Goal: Task Accomplishment & Management: Manage account settings

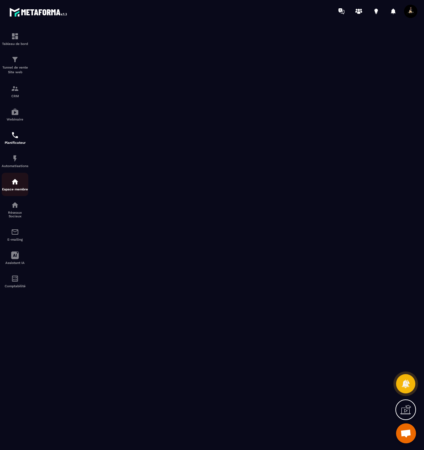
click at [12, 181] on img at bounding box center [15, 182] width 8 height 8
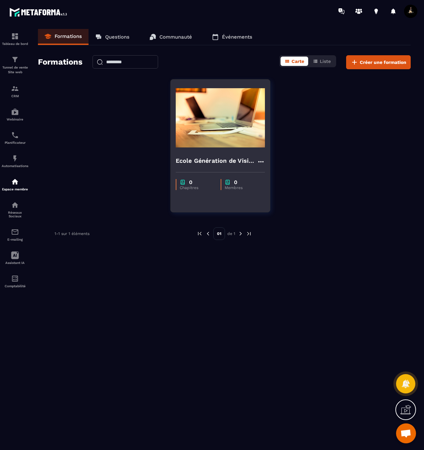
click at [198, 125] on img at bounding box center [220, 118] width 89 height 67
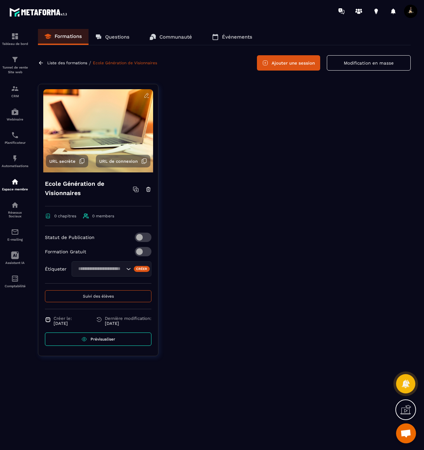
click at [147, 237] on span at bounding box center [143, 237] width 17 height 9
click at [138, 190] on icon at bounding box center [136, 189] width 6 height 6
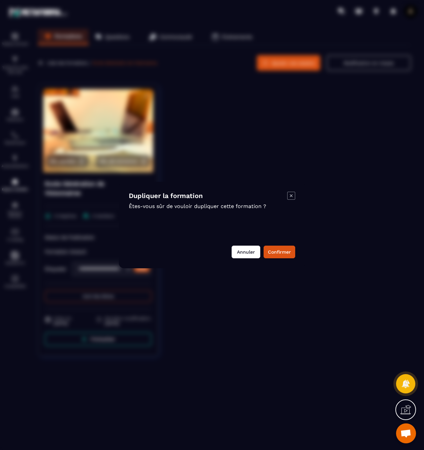
click at [247, 252] on button "Annuler" at bounding box center [246, 252] width 29 height 13
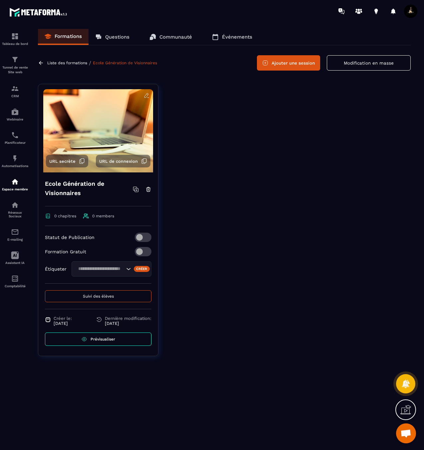
click at [99, 339] on span "Prévisualiser" at bounding box center [103, 339] width 25 height 5
click at [109, 272] on input "Search for option" at bounding box center [100, 268] width 49 height 7
click at [108, 285] on p "EGDV" at bounding box center [105, 283] width 52 height 7
click at [108, 285] on div "Statut de Publication Formation Gratuit Étiqueter EGDV Créer Suivi des élèves C…" at bounding box center [98, 289] width 107 height 113
click at [136, 297] on button "Suivi des élèves" at bounding box center [98, 296] width 107 height 12
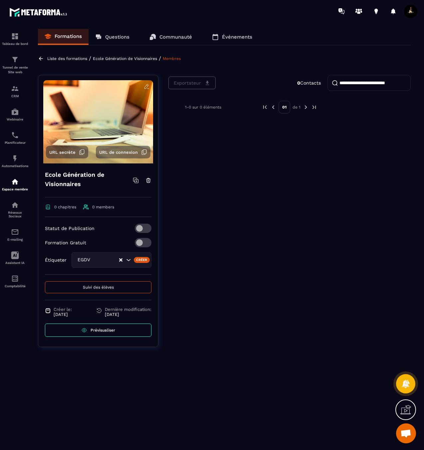
click at [94, 209] on span "0 members" at bounding box center [98, 207] width 31 height 6
drag, startPoint x: 65, startPoint y: 209, endPoint x: 73, endPoint y: 204, distance: 9.4
click at [65, 209] on span "0 chapitres" at bounding box center [65, 207] width 22 height 5
click at [67, 154] on span "URL secrète" at bounding box center [62, 152] width 26 height 5
click at [119, 58] on p "Ecole Génération de Visionnaires" at bounding box center [125, 58] width 64 height 5
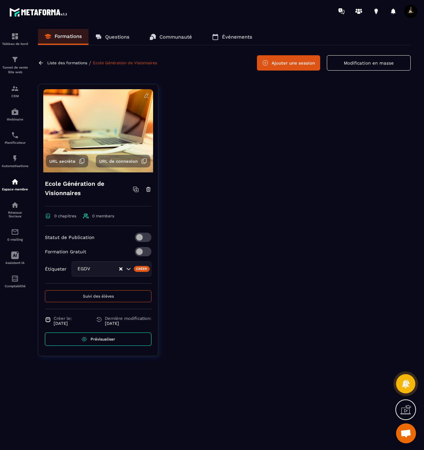
click at [280, 67] on button "Ajouter une session" at bounding box center [288, 62] width 63 height 15
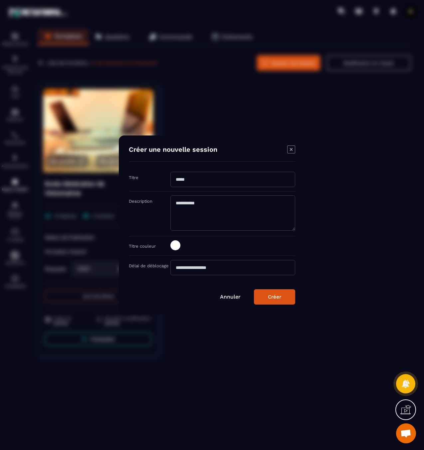
click at [247, 183] on input "Modal window" at bounding box center [232, 179] width 125 height 15
type input "**********"
click at [172, 247] on span "Modal window" at bounding box center [175, 245] width 10 height 10
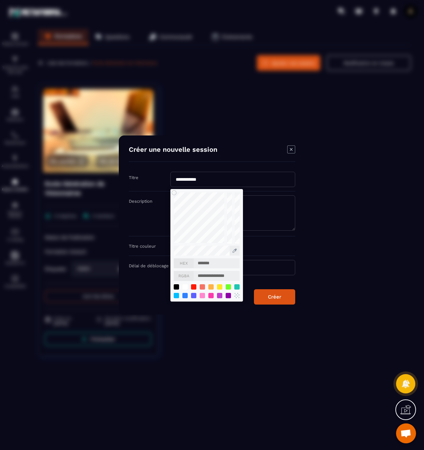
click at [270, 239] on div "**********" at bounding box center [212, 246] width 166 height 20
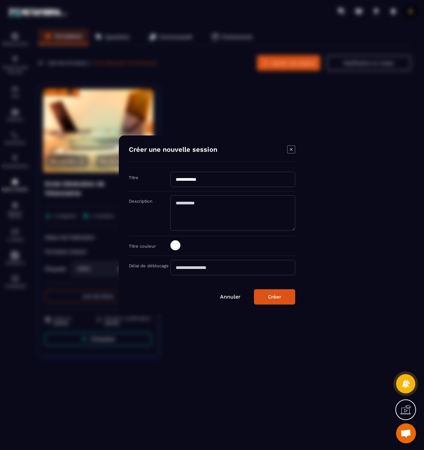
click at [252, 270] on input "Modal window" at bounding box center [232, 267] width 125 height 15
click at [278, 296] on div "Créer" at bounding box center [274, 297] width 13 height 6
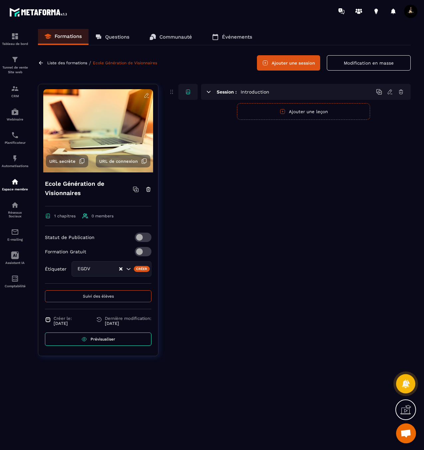
click at [277, 114] on button "Ajouter une leçon" at bounding box center [303, 111] width 133 height 17
click at [271, 113] on input "text" at bounding box center [307, 111] width 206 height 16
type input "**********"
click at [362, 110] on button "Créer" at bounding box center [363, 109] width 21 height 9
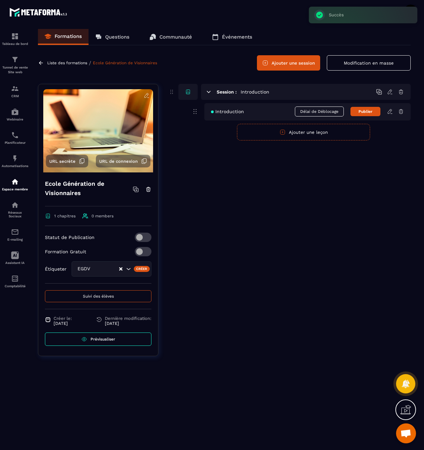
click at [237, 113] on span "Introduction" at bounding box center [227, 111] width 33 height 5
click at [389, 112] on icon at bounding box center [390, 111] width 6 height 6
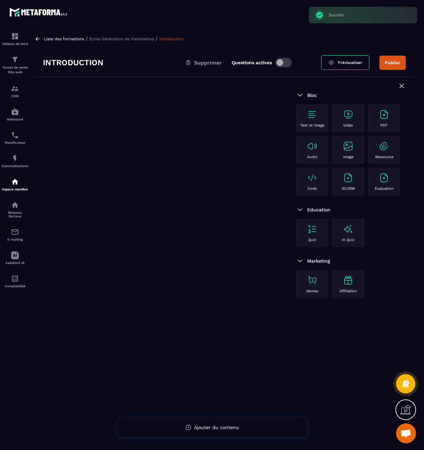
click at [345, 121] on div "Vidéo" at bounding box center [348, 118] width 26 height 18
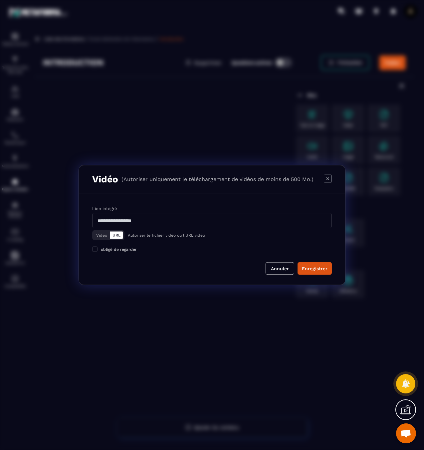
click at [317, 134] on div "Modal window" at bounding box center [212, 225] width 424 height 450
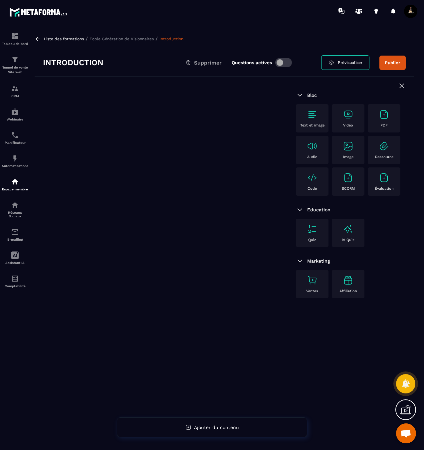
click at [392, 144] on div "Ressource" at bounding box center [384, 150] width 26 height 18
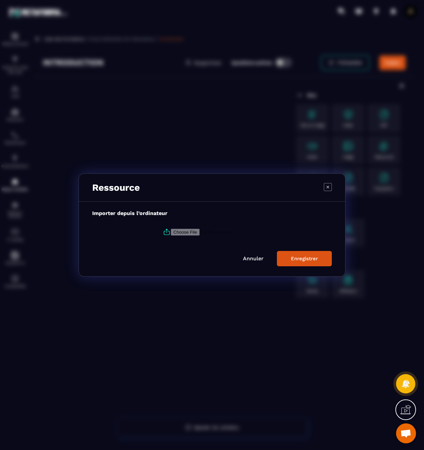
click at [197, 232] on input "Modal window" at bounding box center [216, 232] width 91 height 7
click at [255, 261] on link "Annuler" at bounding box center [253, 258] width 21 height 6
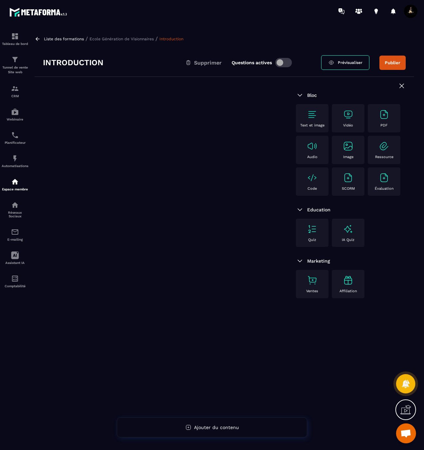
click at [307, 153] on div "Audio" at bounding box center [312, 150] width 26 height 18
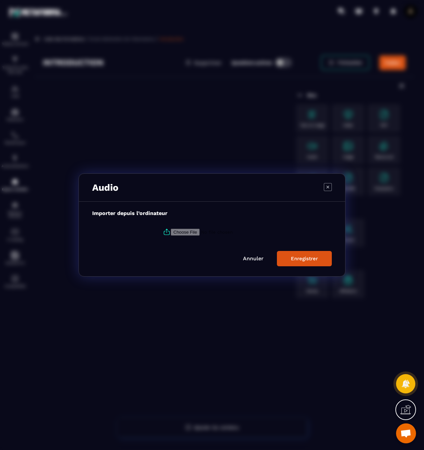
click at [257, 259] on link "Annuler" at bounding box center [253, 258] width 21 height 6
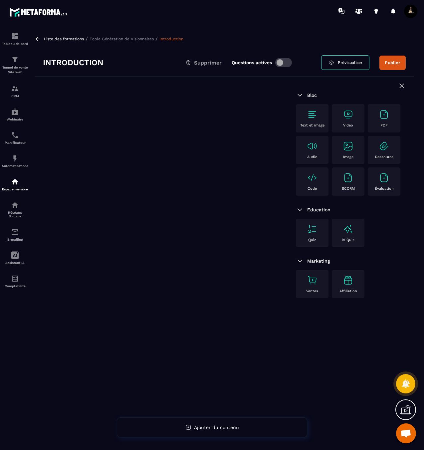
click at [342, 151] on div "Image" at bounding box center [348, 150] width 26 height 18
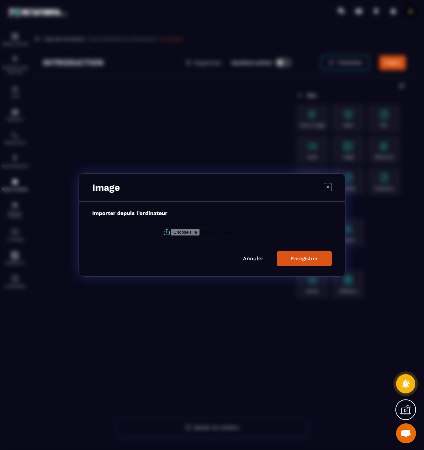
click at [327, 186] on icon "Modal window" at bounding box center [328, 187] width 8 height 8
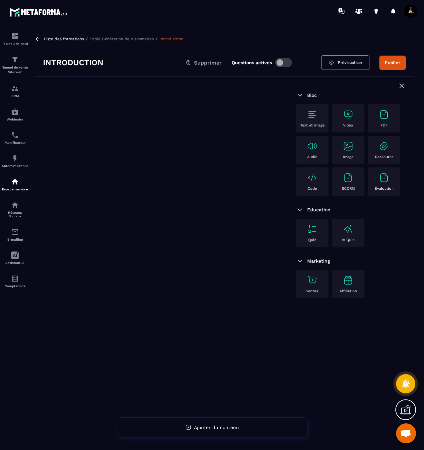
click at [350, 123] on p "Vidéo" at bounding box center [348, 125] width 10 height 4
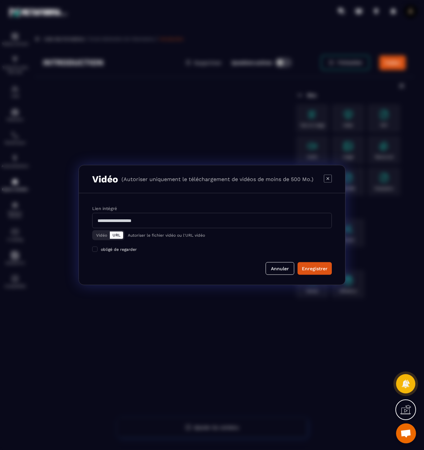
click at [123, 223] on input "Modal window" at bounding box center [212, 220] width 240 height 15
paste input "**********"
type input "**********"
click at [314, 270] on div "Enregistrer" at bounding box center [315, 268] width 26 height 7
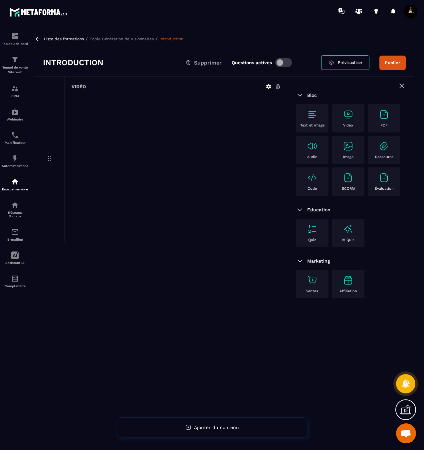
click at [268, 87] on icon at bounding box center [269, 87] width 6 height 6
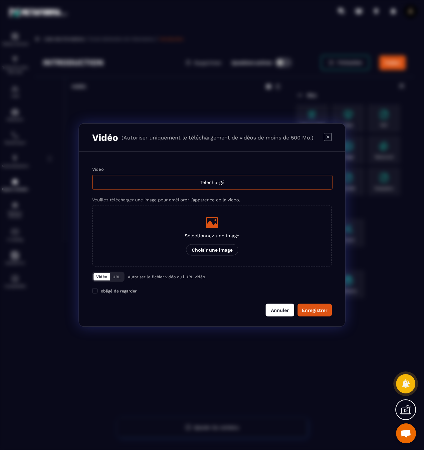
click at [285, 311] on button "Annuler" at bounding box center [280, 310] width 29 height 13
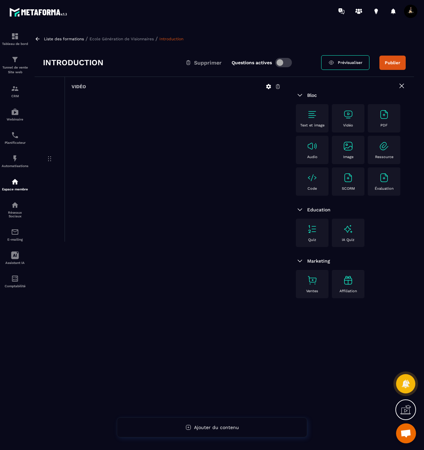
click at [314, 147] on img at bounding box center [312, 146] width 11 height 11
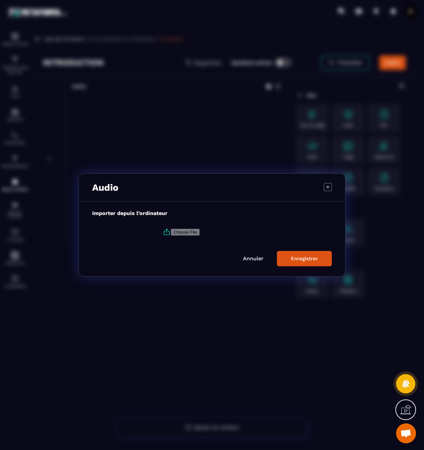
click at [261, 258] on link "Annuler" at bounding box center [253, 258] width 21 height 6
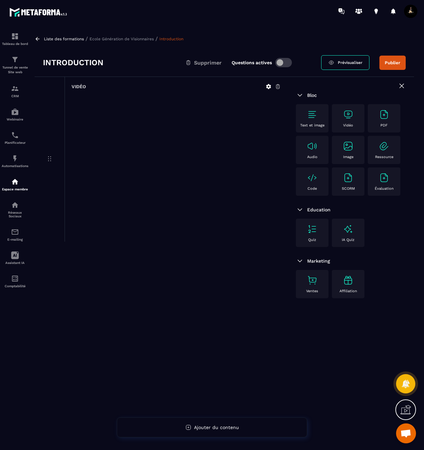
scroll to position [2, 0]
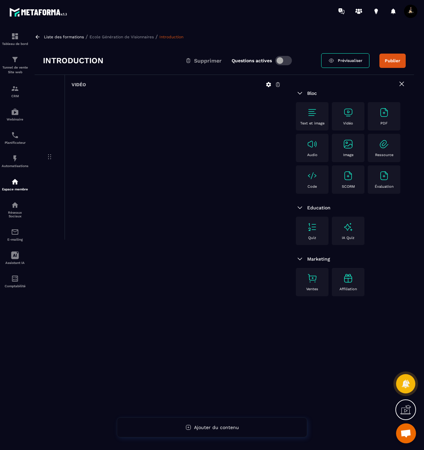
click at [344, 116] on img at bounding box center [348, 112] width 11 height 11
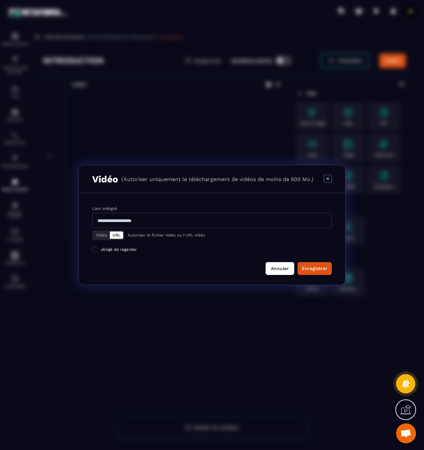
click at [277, 270] on button "Annuler" at bounding box center [280, 268] width 29 height 13
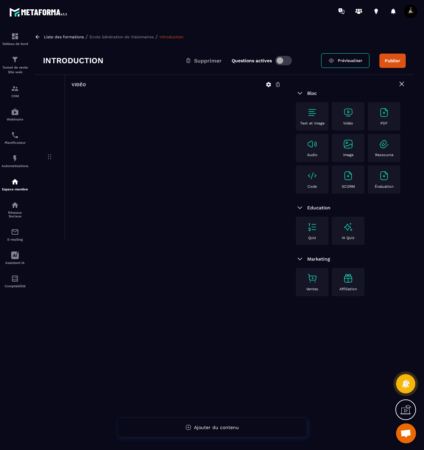
click at [269, 85] on icon at bounding box center [268, 84] width 5 height 5
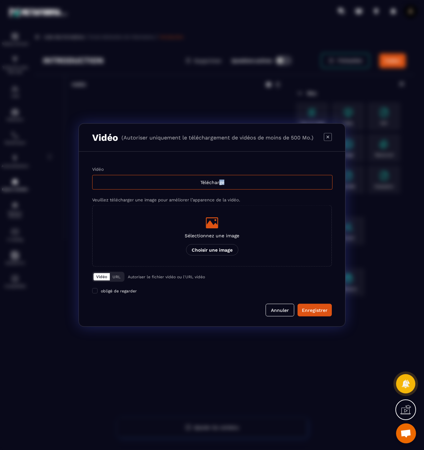
drag, startPoint x: 220, startPoint y: 182, endPoint x: 224, endPoint y: 193, distance: 11.5
click at [224, 193] on div "Vidéo Téléchargé Veuillez télécharger une image pour améliorer l’apparence de l…" at bounding box center [212, 217] width 240 height 100
click at [213, 184] on div "Téléchargé" at bounding box center [212, 182] width 240 height 15
click at [0, 0] on input "Vidéo Téléchargé" at bounding box center [0, 0] width 0 height 0
click at [284, 310] on button "Annuler" at bounding box center [280, 310] width 29 height 13
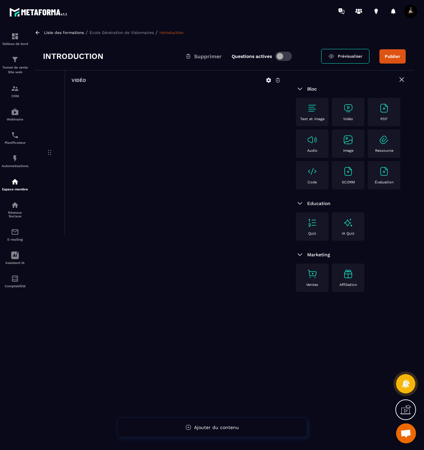
click at [347, 118] on p "Vidéo" at bounding box center [348, 119] width 10 height 4
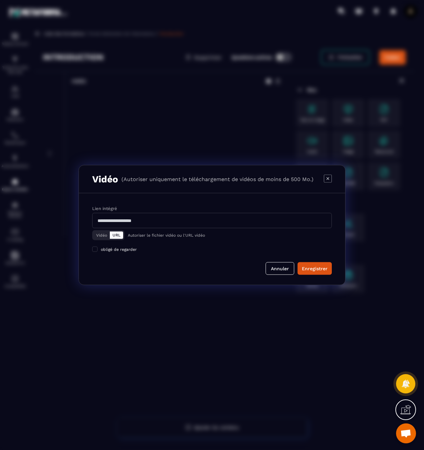
scroll to position [6, 0]
click at [275, 223] on input "Modal window" at bounding box center [212, 220] width 240 height 15
paste input "**********"
type input "**********"
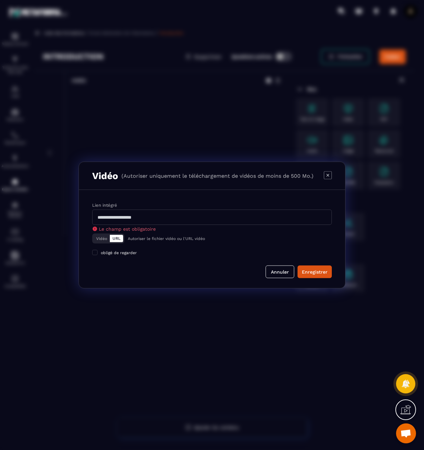
click at [100, 235] on button "Vidéo" at bounding box center [102, 238] width 16 height 7
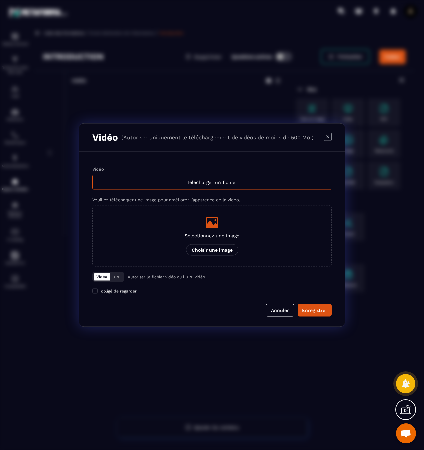
click at [117, 277] on button "URL" at bounding box center [116, 276] width 13 height 7
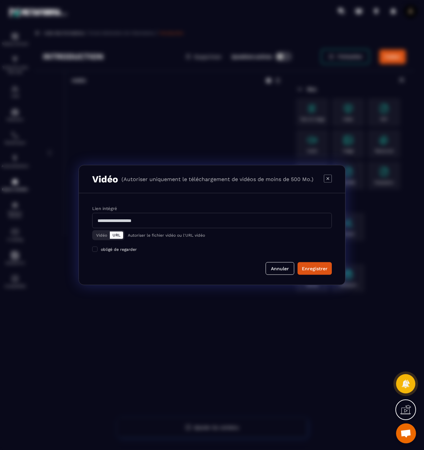
click at [144, 224] on input "Modal window" at bounding box center [212, 220] width 240 height 15
paste input "**********"
type input "**********"
click at [238, 258] on form "**********" at bounding box center [212, 240] width 240 height 70
click at [128, 250] on span "obligé de regarder" at bounding box center [119, 249] width 36 height 5
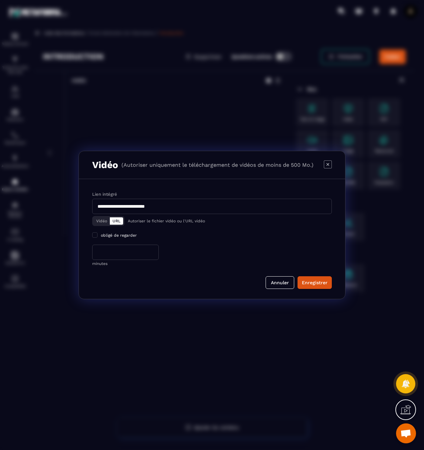
click at [126, 248] on input "*" at bounding box center [125, 252] width 67 height 15
type input "*"
click at [324, 281] on div "Enregistrer" at bounding box center [315, 282] width 26 height 7
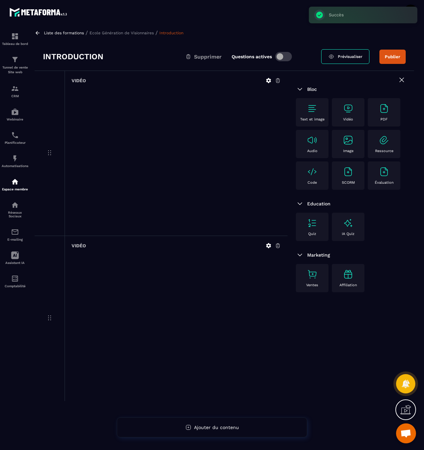
click at [328, 339] on div "Bloc Text et image Vidéo PDF Audio Image Ressource Code SCORM Évaluation Educat…" at bounding box center [351, 274] width 126 height 407
click at [269, 246] on icon at bounding box center [269, 246] width 6 height 6
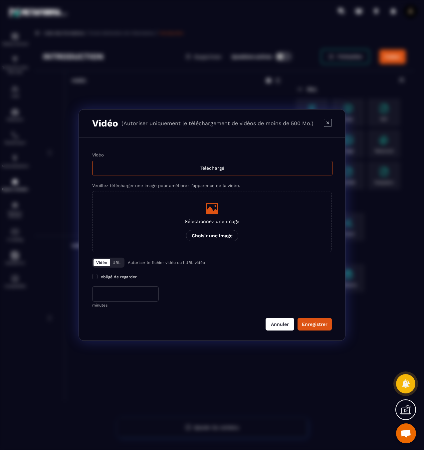
click at [280, 324] on button "Annuler" at bounding box center [280, 324] width 29 height 13
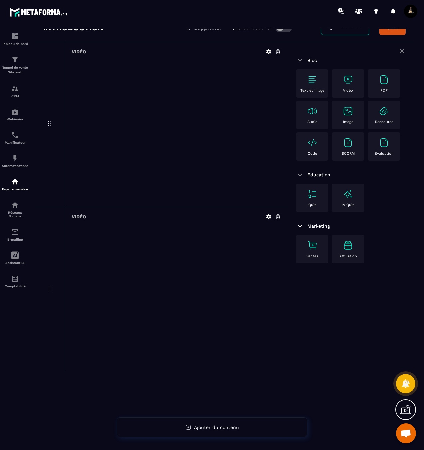
scroll to position [43, 0]
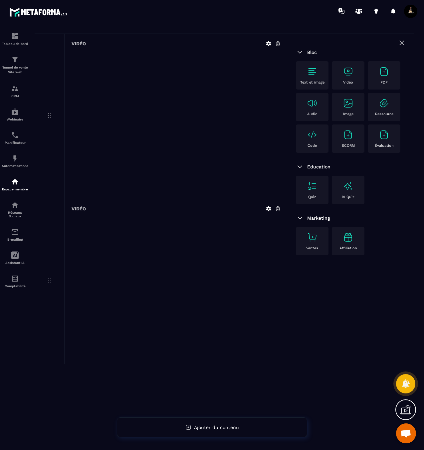
click at [383, 107] on img at bounding box center [384, 103] width 11 height 11
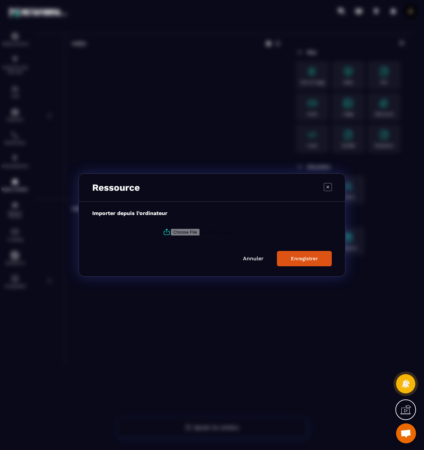
click at [329, 187] on icon "Modal window" at bounding box center [328, 187] width 8 height 8
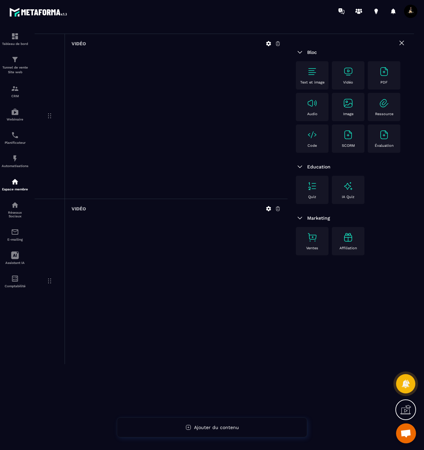
click at [316, 105] on img at bounding box center [312, 103] width 11 height 11
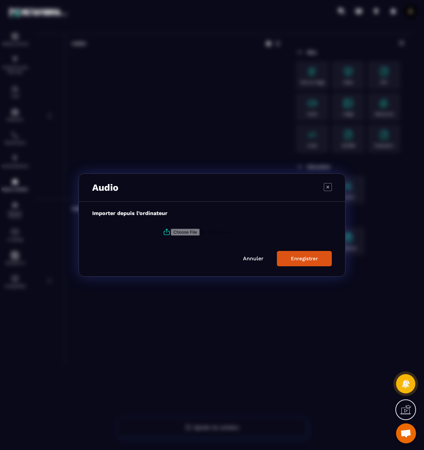
click at [328, 186] on icon "Modal window" at bounding box center [328, 187] width 8 height 8
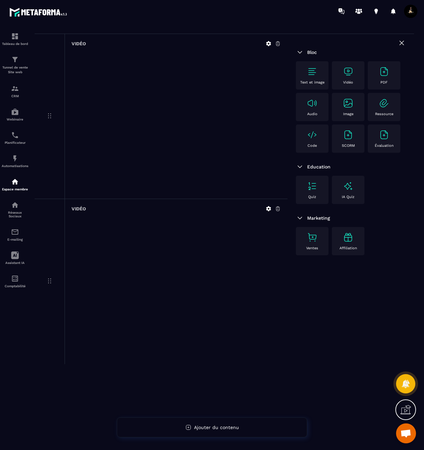
click at [352, 73] on img at bounding box center [348, 71] width 11 height 11
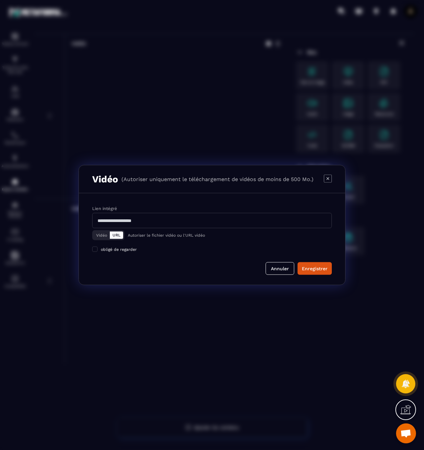
click at [198, 219] on input "Modal window" at bounding box center [212, 220] width 240 height 15
paste input "**********"
type input "**********"
click at [103, 236] on button "Vidéo" at bounding box center [102, 235] width 16 height 7
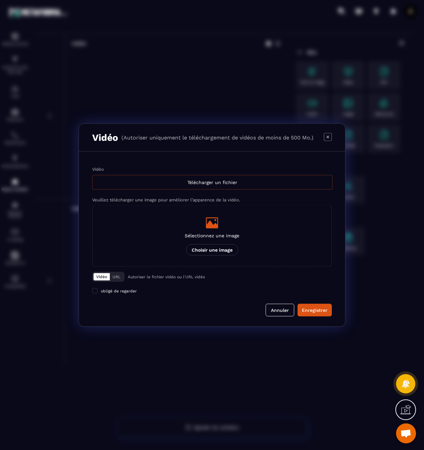
click at [165, 185] on div "Télécharger un fichier" at bounding box center [212, 182] width 240 height 15
click at [0, 0] on input "Vidéo Télécharger un fichier" at bounding box center [0, 0] width 0 height 0
click at [123, 275] on div "Vidéo URL" at bounding box center [108, 277] width 32 height 10
click at [120, 276] on button "URL" at bounding box center [116, 276] width 13 height 7
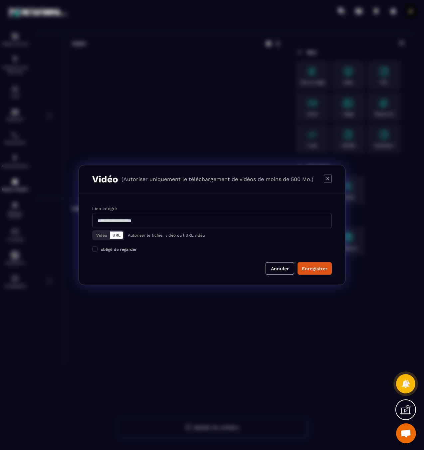
click at [172, 223] on input "Modal window" at bounding box center [212, 220] width 240 height 15
click at [275, 267] on button "Annuler" at bounding box center [280, 268] width 29 height 13
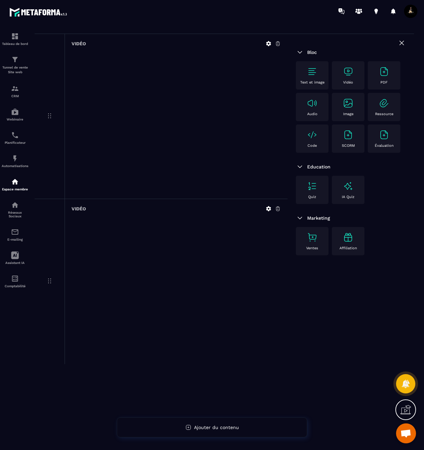
click at [332, 297] on div "Bloc Text et image Vidéo PDF Audio Image Ressource Code SCORM Évaluation Educat…" at bounding box center [351, 237] width 126 height 407
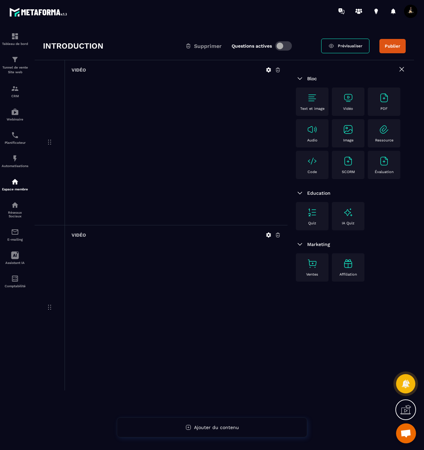
scroll to position [1, 0]
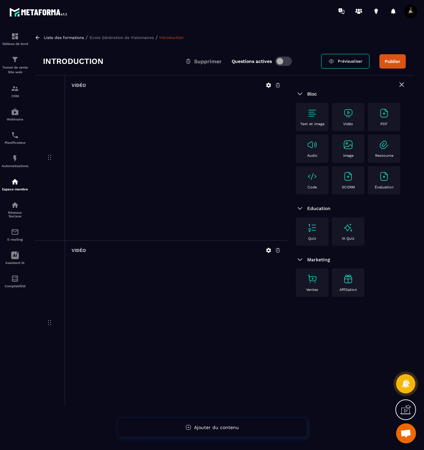
click at [310, 118] on div "Text et image" at bounding box center [312, 117] width 26 height 18
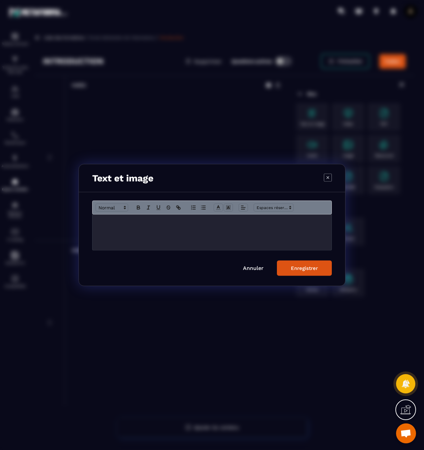
click at [224, 226] on div "Modal window" at bounding box center [212, 233] width 239 height 36
drag, startPoint x: 162, startPoint y: 221, endPoint x: 63, endPoint y: 214, distance: 99.5
click at [63, 214] on section "**********" at bounding box center [212, 225] width 424 height 450
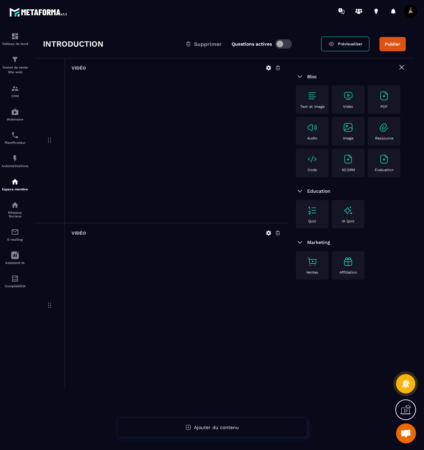
scroll to position [19, 0]
click at [309, 102] on div "Text et image" at bounding box center [312, 99] width 26 height 18
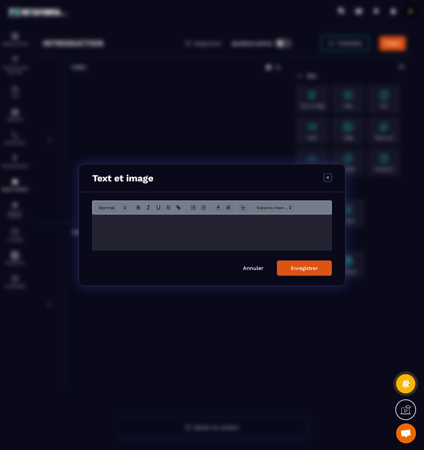
click at [216, 231] on div "Modal window" at bounding box center [212, 233] width 239 height 36
click at [102, 222] on p "**********" at bounding box center [212, 222] width 229 height 6
click at [101, 222] on p "**********" at bounding box center [212, 222] width 229 height 6
click at [291, 269] on div "Enregistrer" at bounding box center [304, 268] width 27 height 6
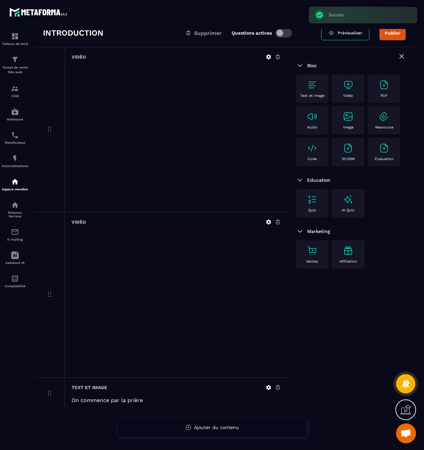
scroll to position [43, 0]
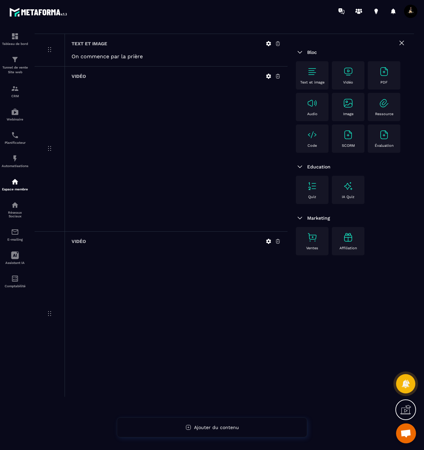
click at [269, 45] on icon at bounding box center [268, 43] width 5 height 5
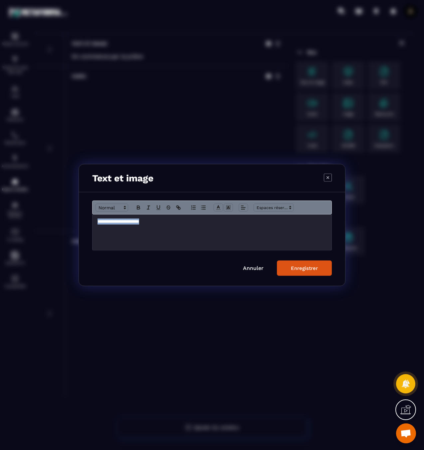
drag, startPoint x: 196, startPoint y: 228, endPoint x: 129, endPoint y: 213, distance: 68.4
click at [129, 216] on div "**********" at bounding box center [212, 233] width 239 height 36
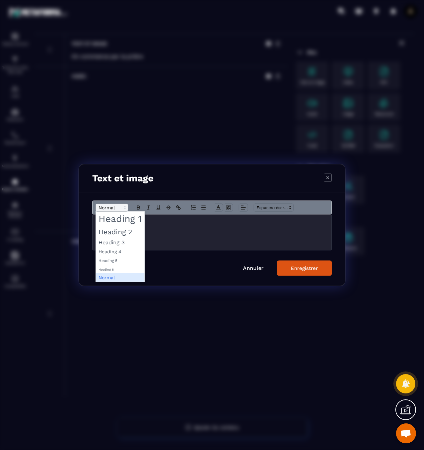
click at [120, 208] on span "Modal window" at bounding box center [112, 208] width 33 height 8
click at [127, 219] on span "Modal window" at bounding box center [120, 219] width 49 height 14
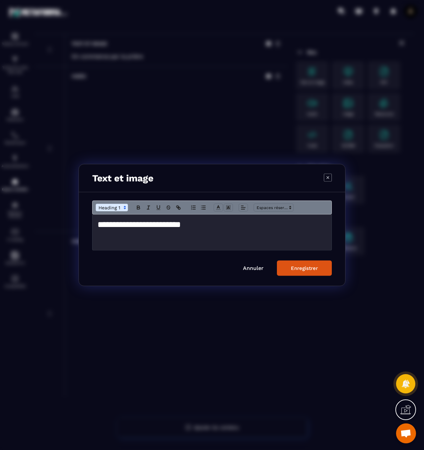
click at [305, 270] on div "Enregistrer" at bounding box center [304, 268] width 27 height 6
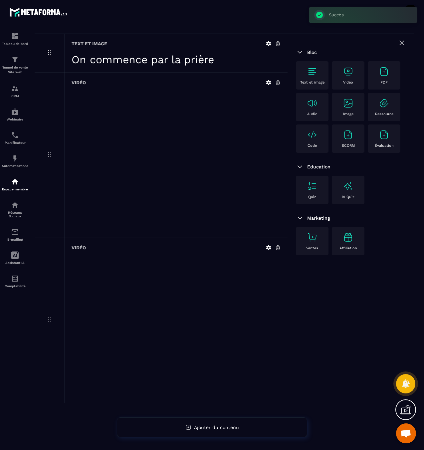
click at [332, 280] on div "Bloc Text et image Vidéo PDF Audio Image Ressource Code SCORM Évaluation Educat…" at bounding box center [351, 237] width 126 height 407
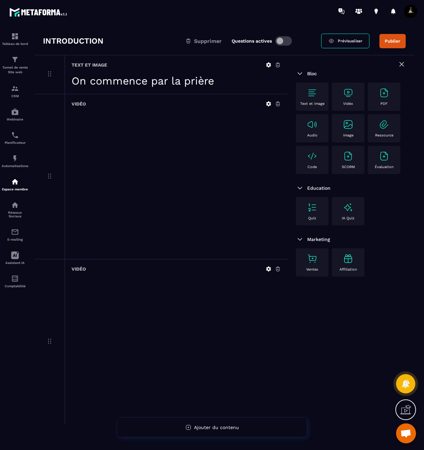
scroll to position [0, 0]
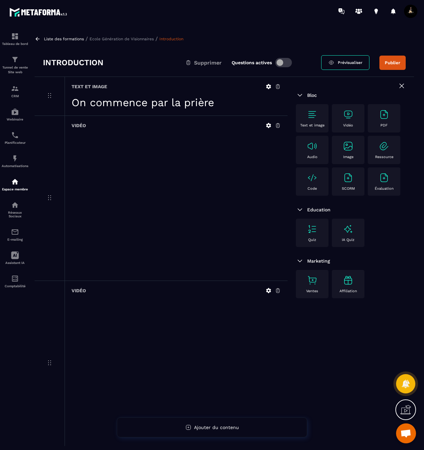
click at [349, 63] on span "Prévisualiser" at bounding box center [350, 62] width 25 height 5
click at [307, 123] on p "Text et image" at bounding box center [312, 125] width 24 height 4
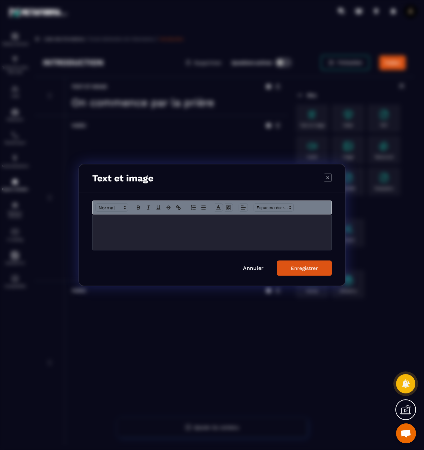
click at [271, 224] on p "Modal window" at bounding box center [212, 222] width 229 height 6
click at [320, 268] on button "Enregistrer" at bounding box center [304, 268] width 55 height 15
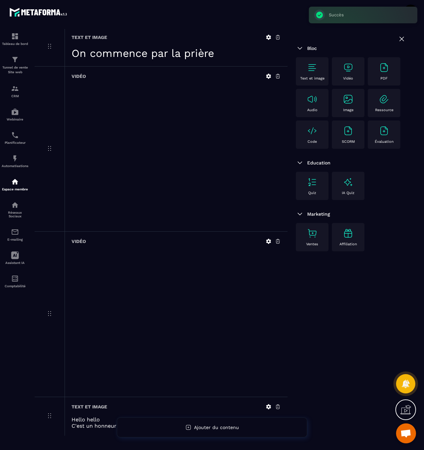
scroll to position [71, 0]
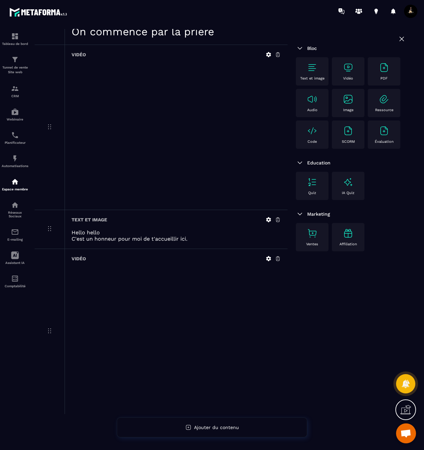
drag, startPoint x: 339, startPoint y: 287, endPoint x: 337, endPoint y: 290, distance: 3.8
click at [339, 288] on div "Bloc Text et image Vidéo PDF Audio Image Ressource Code SCORM Évaluation Educat…" at bounding box center [351, 233] width 126 height 407
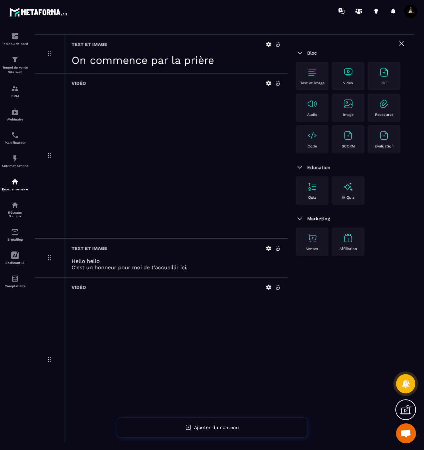
scroll to position [0, 0]
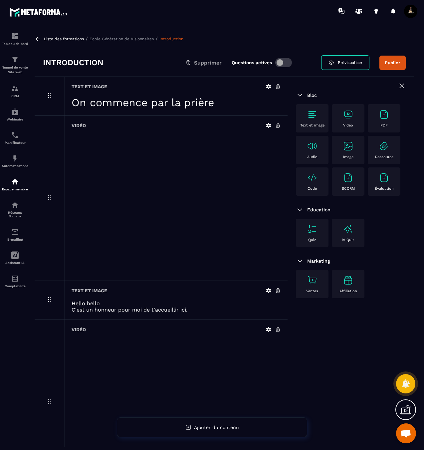
click at [355, 66] on link "Prévisualiser" at bounding box center [345, 62] width 48 height 15
click at [305, 40] on div "Liste des formations / Ecole Génération de Visionnaires / Introduction" at bounding box center [224, 39] width 379 height 6
click at [394, 62] on button "Publier" at bounding box center [392, 63] width 26 height 14
click at [137, 40] on p "Ecole Génération de Visionnaires" at bounding box center [122, 39] width 64 height 5
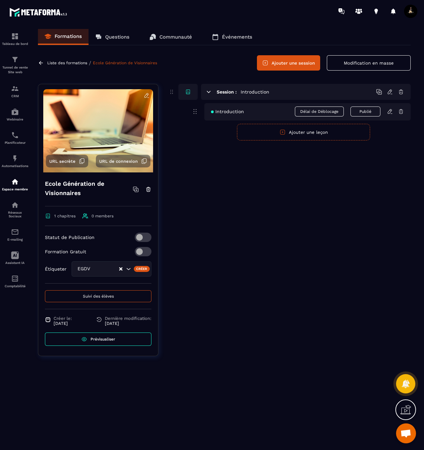
click at [255, 93] on h5 "Introduction" at bounding box center [255, 92] width 29 height 7
click at [389, 92] on icon at bounding box center [390, 92] width 6 height 6
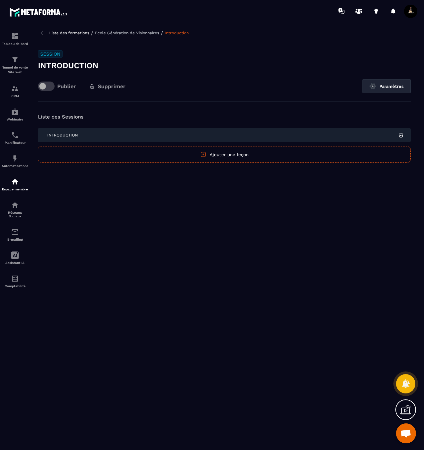
click at [70, 66] on h3 "Introduction" at bounding box center [224, 65] width 373 height 11
click at [99, 70] on h3 "Introduction" at bounding box center [224, 65] width 373 height 11
click at [376, 84] on button "Paramètres" at bounding box center [386, 86] width 48 height 14
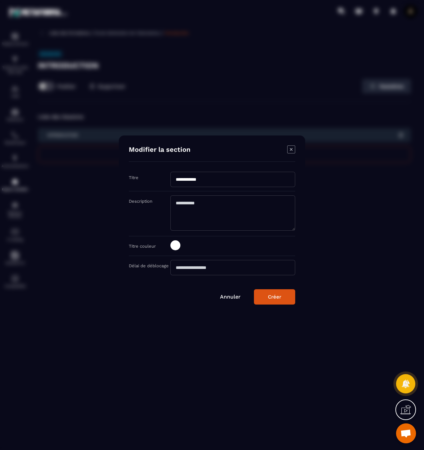
drag, startPoint x: 212, startPoint y: 182, endPoint x: 162, endPoint y: 175, distance: 50.1
click at [163, 175] on div "**********" at bounding box center [212, 182] width 166 height 20
paste input "**********"
type input "**********"
click at [258, 297] on button "Créer" at bounding box center [274, 296] width 41 height 15
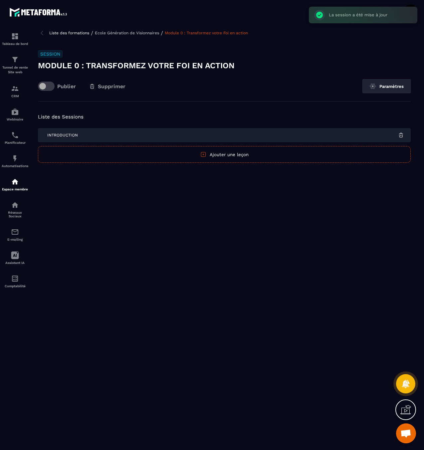
click at [117, 32] on p "Ecole Génération de Visionnaires" at bounding box center [127, 33] width 64 height 5
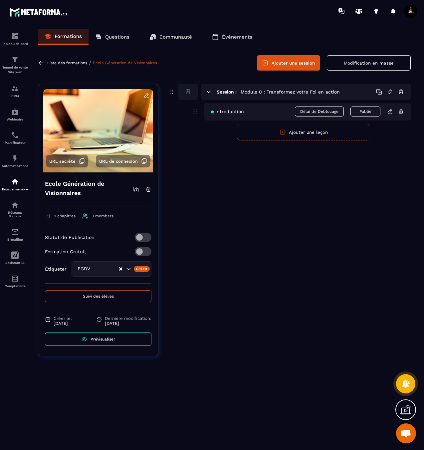
click at [388, 92] on icon at bounding box center [390, 92] width 6 height 6
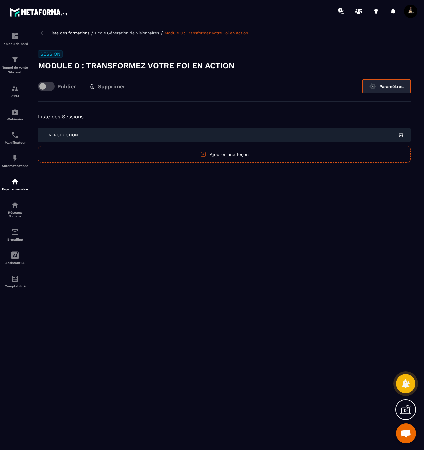
click at [385, 91] on button "Paramètres" at bounding box center [386, 86] width 48 height 14
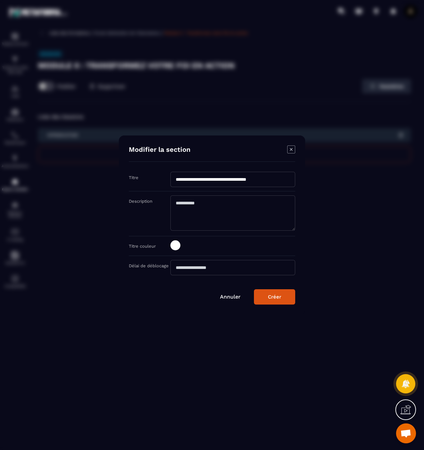
click at [289, 148] on icon "Modal window" at bounding box center [291, 149] width 8 height 8
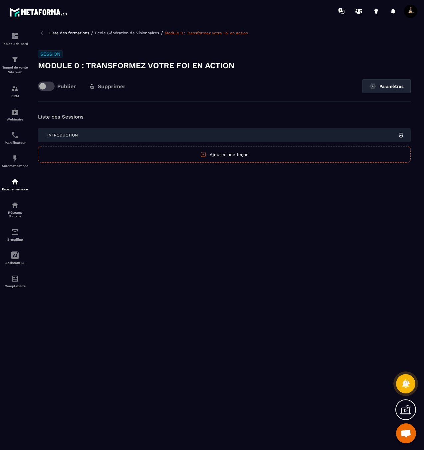
click at [124, 32] on p "Ecole Génération de Visionnaires" at bounding box center [127, 33] width 64 height 5
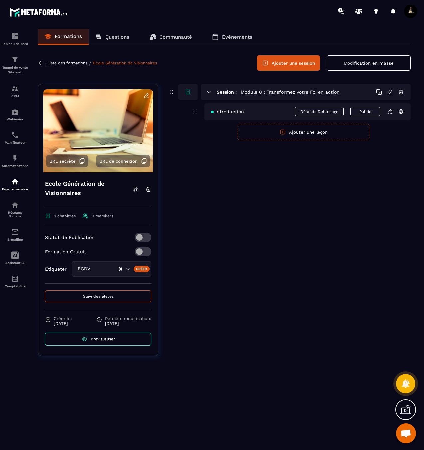
click at [212, 92] on div "Session : Module 0 : Transformez votre Foi en action" at bounding box center [306, 92] width 210 height 16
click at [208, 92] on icon at bounding box center [209, 92] width 4 height 2
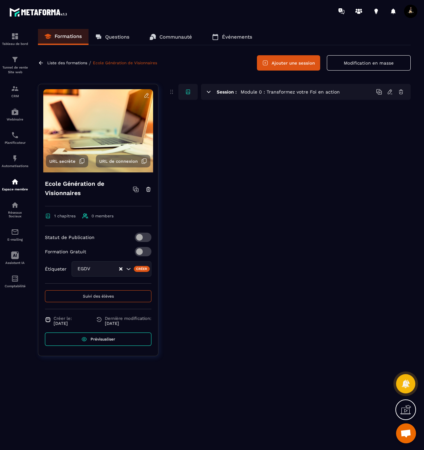
click at [208, 92] on icon at bounding box center [209, 92] width 4 height 2
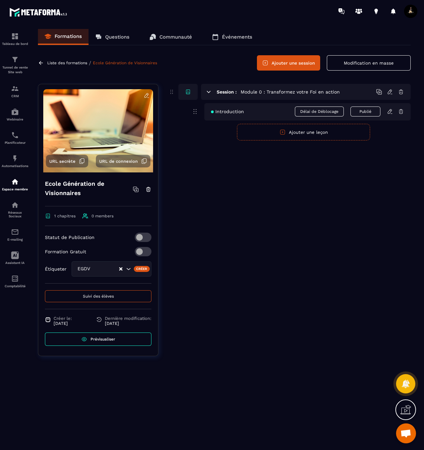
click at [391, 111] on icon at bounding box center [390, 111] width 6 height 6
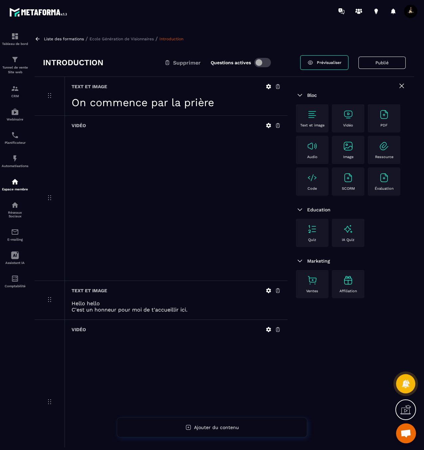
click at [98, 62] on h3 "Introduction" at bounding box center [73, 62] width 61 height 11
click at [74, 64] on h3 "Introduction" at bounding box center [73, 62] width 61 height 11
click at [87, 63] on h3 "Introduction" at bounding box center [73, 62] width 61 height 11
drag, startPoint x: 87, startPoint y: 63, endPoint x: 96, endPoint y: 64, distance: 9.0
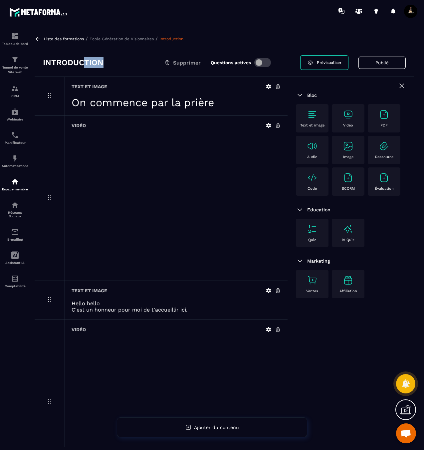
click at [87, 63] on h3 "Introduction" at bounding box center [73, 62] width 61 height 11
click at [107, 63] on div "Introduction Supprimer Questions actives" at bounding box center [171, 62] width 257 height 11
click at [126, 37] on p "Ecole Génération de Visionnaires" at bounding box center [122, 39] width 64 height 5
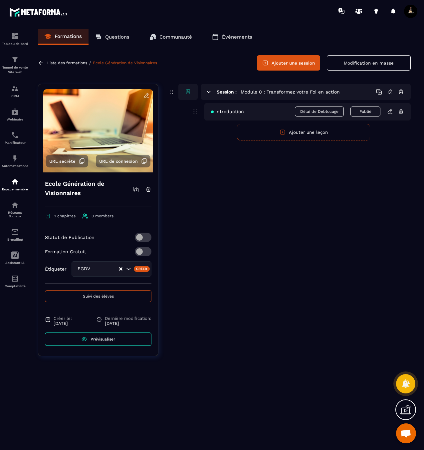
click at [390, 113] on icon at bounding box center [390, 111] width 6 height 6
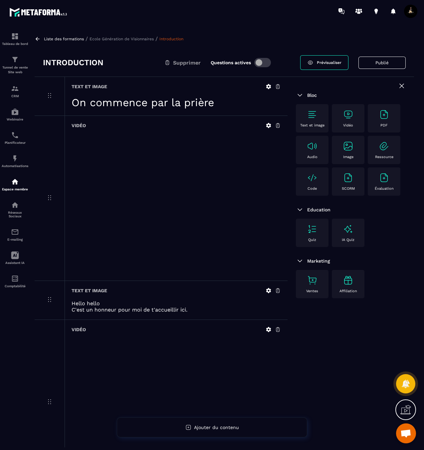
click at [404, 87] on icon at bounding box center [402, 86] width 8 height 8
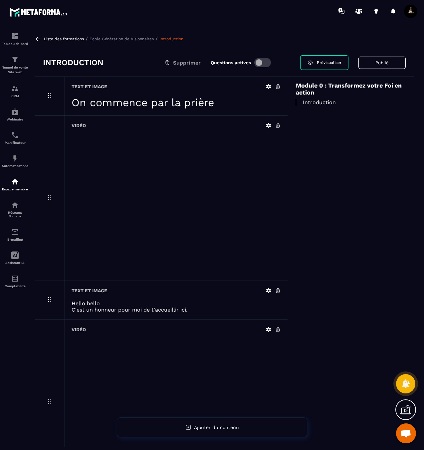
click at [332, 102] on p "Introduction" at bounding box center [351, 102] width 110 height 6
click at [123, 37] on p "Ecole Génération de Visionnaires" at bounding box center [122, 39] width 64 height 5
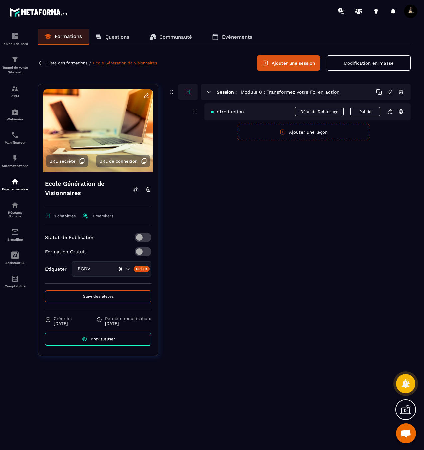
click at [392, 92] on icon at bounding box center [390, 92] width 6 height 6
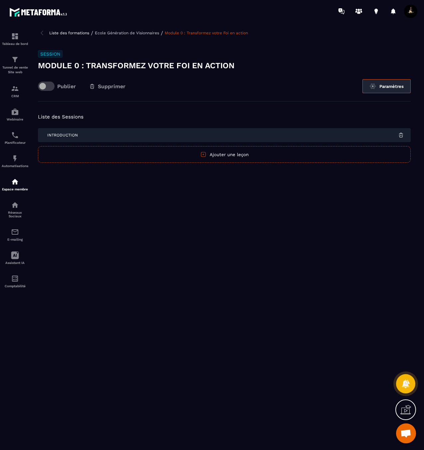
click at [390, 85] on button "Paramètres" at bounding box center [386, 86] width 48 height 14
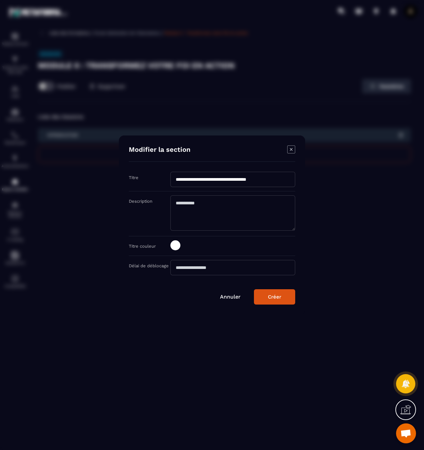
click at [293, 147] on icon "Modal window" at bounding box center [291, 149] width 8 height 8
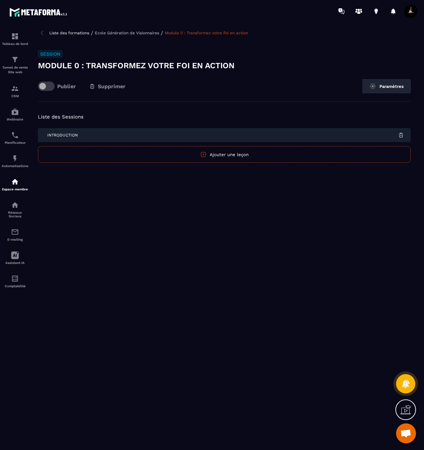
click at [287, 140] on div "Introduction" at bounding box center [224, 135] width 373 height 14
click at [63, 135] on span "Introduction" at bounding box center [62, 135] width 31 height 5
click at [238, 137] on div "Introduction" at bounding box center [224, 135] width 373 height 14
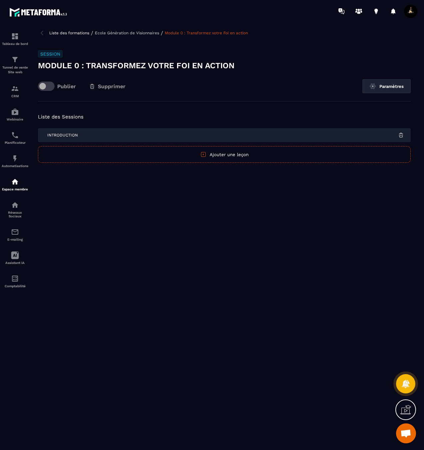
click at [238, 137] on div "Introduction" at bounding box center [224, 135] width 373 height 14
click at [141, 32] on p "Ecole Génération de Visionnaires" at bounding box center [127, 33] width 64 height 5
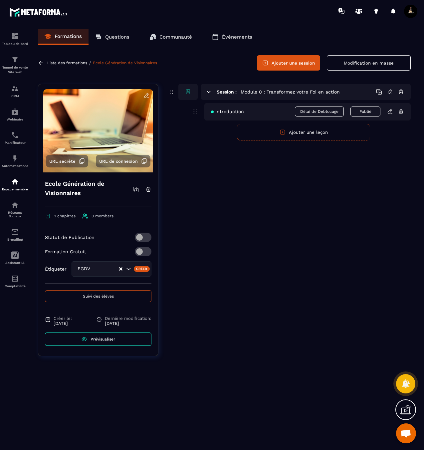
click at [275, 68] on button "Ajouter une session" at bounding box center [288, 62] width 63 height 15
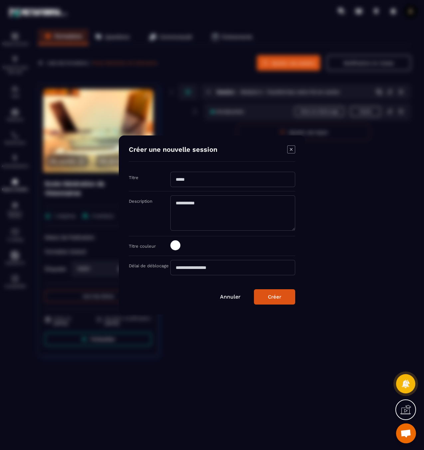
click at [198, 183] on input "Modal window" at bounding box center [232, 179] width 125 height 15
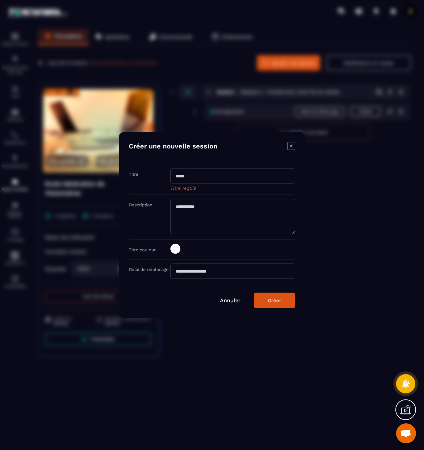
paste input "**********"
type input "**********"
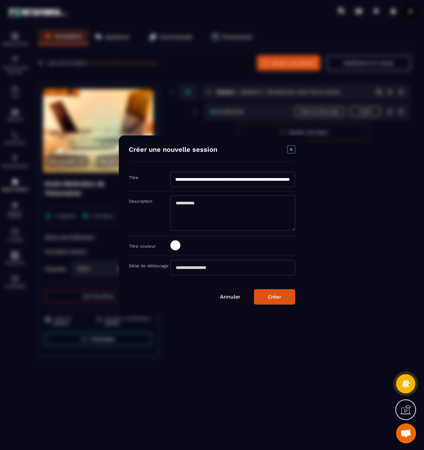
scroll to position [0, 0]
click at [201, 213] on textarea "Modal window" at bounding box center [232, 212] width 125 height 35
click at [196, 270] on input "Modal window" at bounding box center [232, 267] width 125 height 15
type input "*"
click at [277, 296] on div "Créer" at bounding box center [274, 297] width 13 height 6
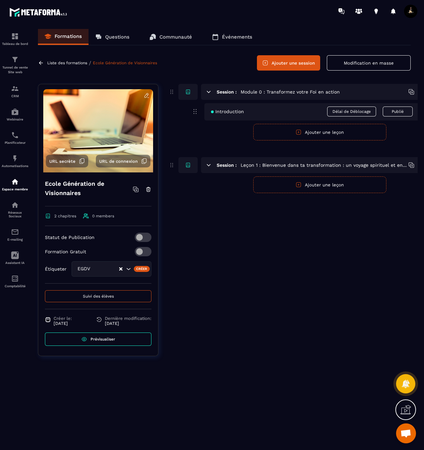
click at [208, 163] on icon at bounding box center [209, 165] width 6 height 6
click at [208, 166] on icon at bounding box center [209, 165] width 4 height 2
click at [138, 63] on link "Ecole Génération de Visionnaires" at bounding box center [125, 63] width 64 height 5
click at [292, 134] on button "Ajouter une leçon" at bounding box center [319, 132] width 133 height 17
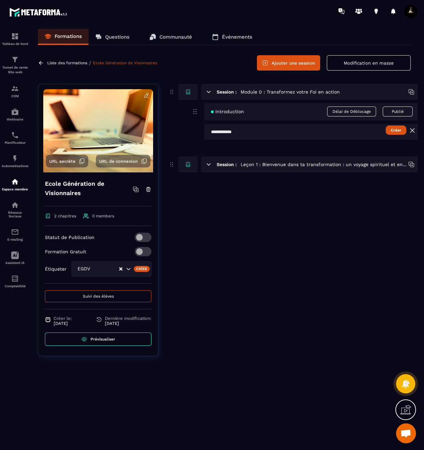
click at [324, 133] on input "text" at bounding box center [323, 132] width 239 height 16
paste input "**********"
type input "**********"
click at [394, 130] on button "Créer" at bounding box center [396, 129] width 21 height 9
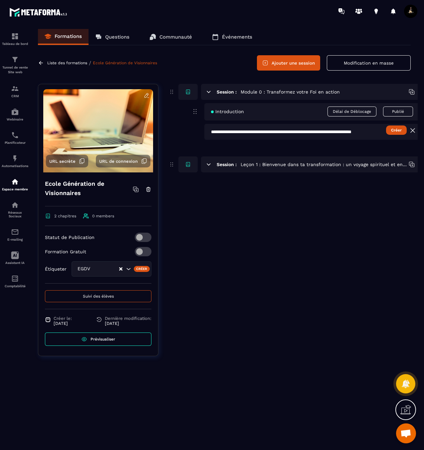
scroll to position [0, 0]
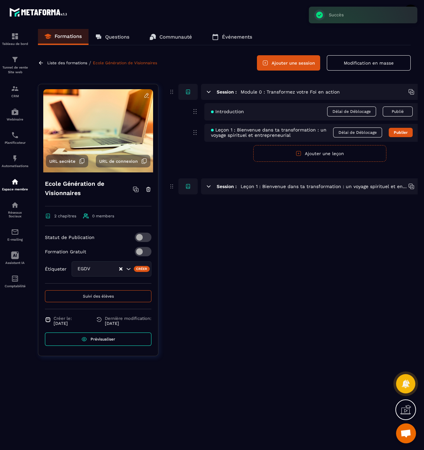
click at [359, 134] on span "Délai de Déblocage" at bounding box center [357, 132] width 49 height 10
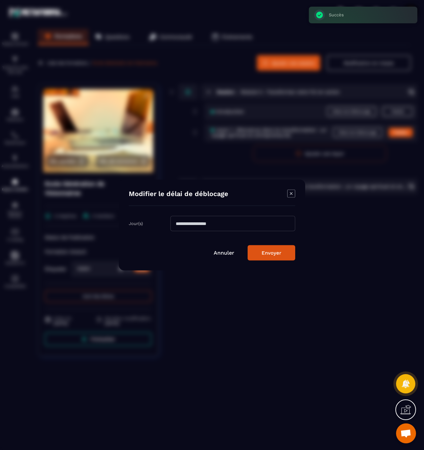
click at [232, 220] on input "Modal window" at bounding box center [232, 223] width 125 height 15
type input "*"
drag, startPoint x: 277, startPoint y: 256, endPoint x: 272, endPoint y: 255, distance: 4.7
click at [277, 256] on button "Envoyer" at bounding box center [272, 252] width 48 height 15
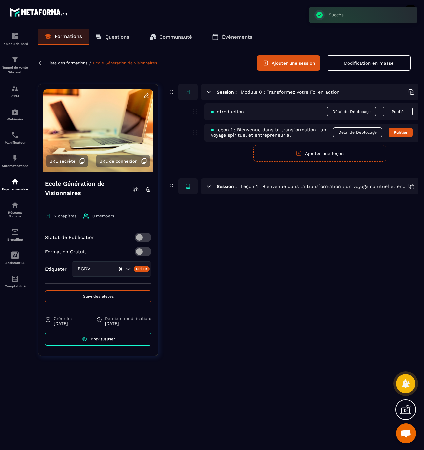
click at [344, 110] on span "Délai de Déblocage" at bounding box center [351, 112] width 49 height 10
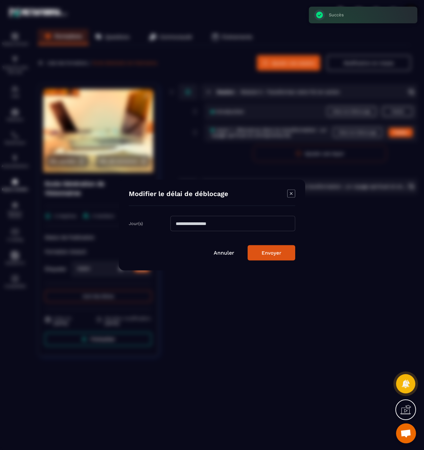
click at [240, 221] on input "Modal window" at bounding box center [232, 223] width 125 height 15
type input "*"
click at [268, 251] on button "Envoyer" at bounding box center [272, 252] width 48 height 15
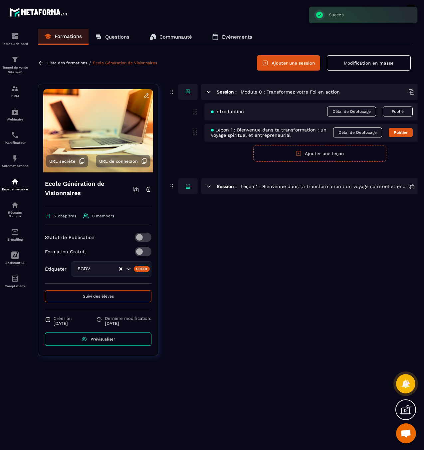
click at [277, 151] on button "Ajouter une leçon" at bounding box center [319, 153] width 133 height 17
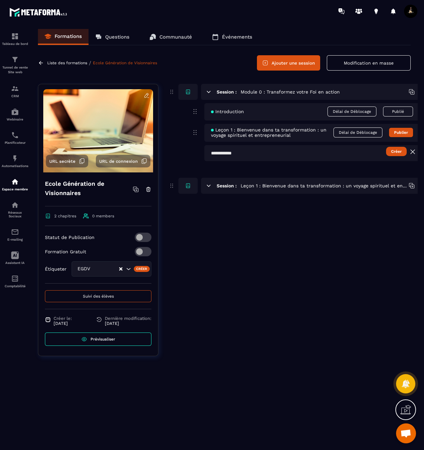
click at [413, 152] on icon at bounding box center [413, 152] width 4 height 4
click at [275, 133] on span "Leçon 1 : Bienvenue dans ta transformation : un voyage spirituel et entrepreneu…" at bounding box center [272, 132] width 122 height 11
click at [232, 131] on span "Leçon 1 : Bienvenue dans ta transformation : un voyage spirituel et entrepreneu…" at bounding box center [272, 132] width 122 height 11
click at [260, 131] on span "Leçon 1 : Bienvenue dans ta transformation : un voyage spirituel et entrepreneu…" at bounding box center [272, 132] width 122 height 11
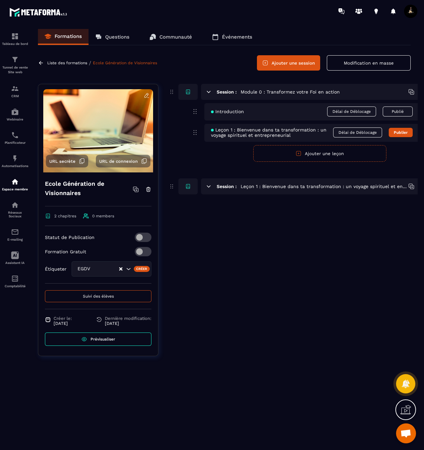
click at [354, 132] on span "Délai de Déblocage" at bounding box center [357, 132] width 49 height 10
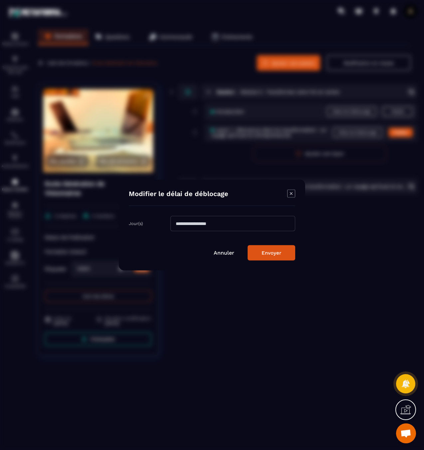
click at [289, 195] on icon "Modal window" at bounding box center [291, 194] width 8 height 8
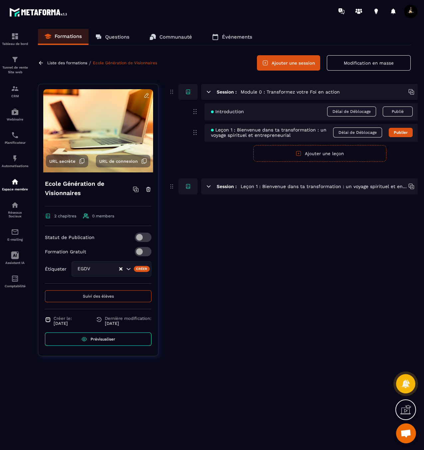
click at [388, 113] on button "Publié" at bounding box center [398, 112] width 30 height 10
click at [388, 113] on button "Publier" at bounding box center [398, 111] width 30 height 9
click at [227, 111] on span "Introduction" at bounding box center [227, 111] width 33 height 5
click at [130, 63] on link "Ecole Génération de Visionnaires" at bounding box center [125, 63] width 64 height 5
click at [236, 113] on span "Introduction" at bounding box center [227, 111] width 33 height 5
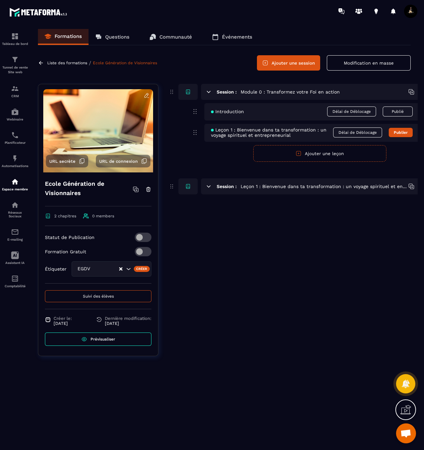
click at [236, 113] on span "Introduction" at bounding box center [227, 111] width 33 height 5
click at [206, 92] on icon at bounding box center [209, 92] width 6 height 6
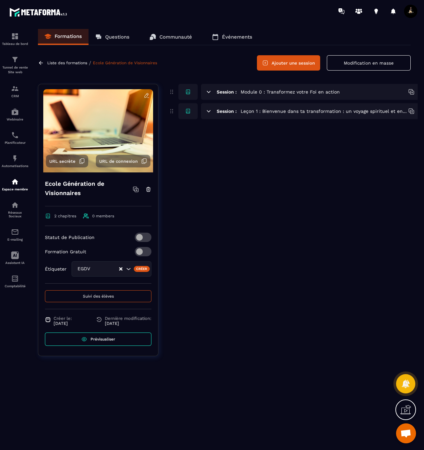
click at [206, 92] on icon at bounding box center [209, 92] width 6 height 6
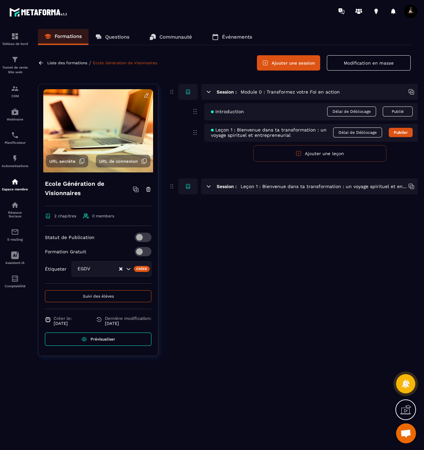
click at [392, 114] on button "Publié" at bounding box center [398, 112] width 30 height 10
click at [392, 114] on button "Publier" at bounding box center [398, 111] width 30 height 9
click at [122, 64] on link "Ecole Génération de Visionnaires" at bounding box center [125, 63] width 64 height 5
click at [208, 93] on icon at bounding box center [209, 92] width 6 height 6
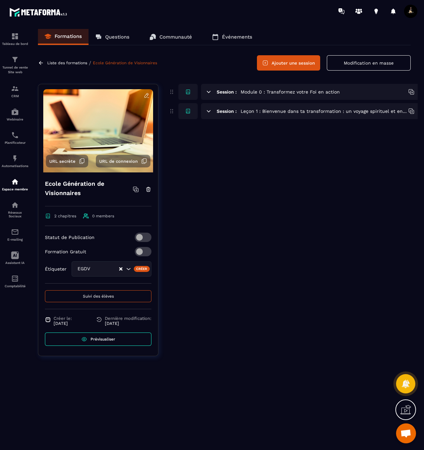
click at [208, 93] on icon at bounding box center [209, 92] width 6 height 6
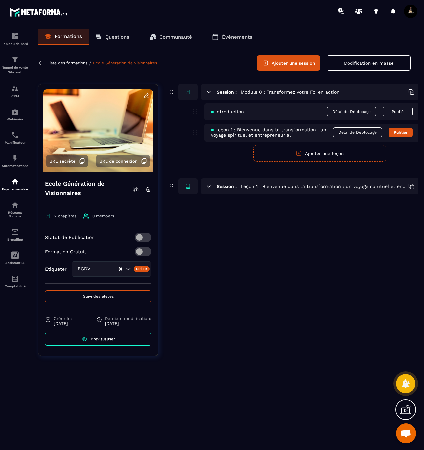
click at [391, 95] on div "Session : Module 0 : Transformez votre Foi en action" at bounding box center [322, 92] width 242 height 16
click at [319, 90] on h5 "Module 0 : Transformez votre Foi en action" at bounding box center [290, 92] width 99 height 7
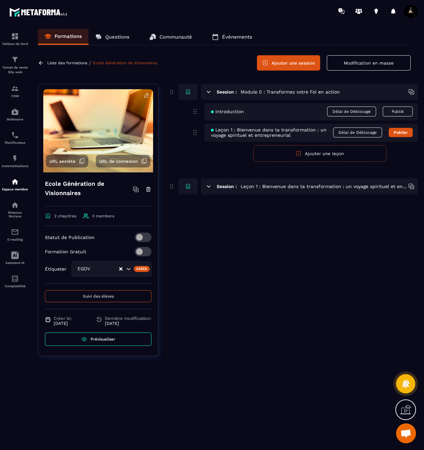
click at [319, 90] on h5 "Module 0 : Transformez votre Foi en action" at bounding box center [290, 92] width 99 height 7
click at [187, 90] on icon at bounding box center [188, 92] width 6 height 6
click at [75, 62] on p "Liste des formations" at bounding box center [67, 63] width 40 height 5
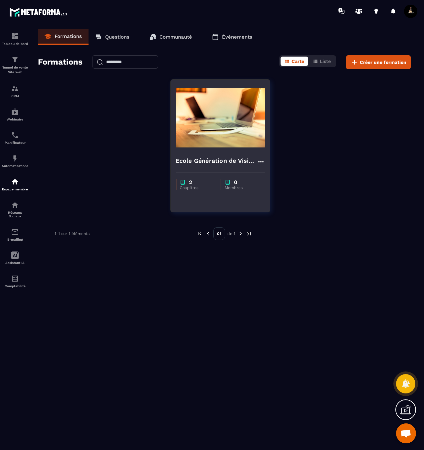
click at [215, 117] on img at bounding box center [220, 118] width 89 height 67
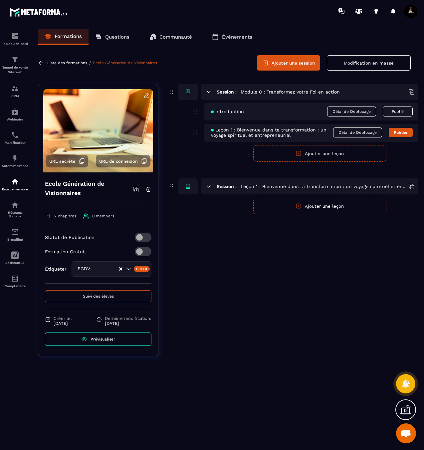
click at [224, 111] on span "Introduction" at bounding box center [227, 111] width 33 height 5
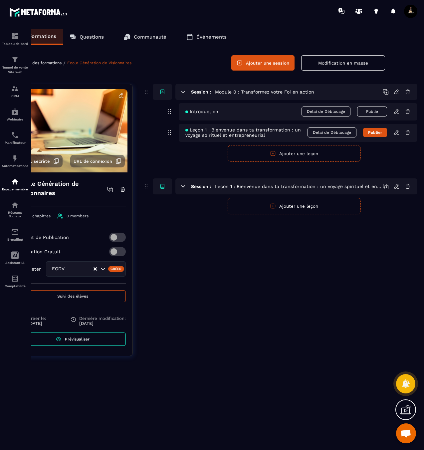
scroll to position [0, 26]
click at [396, 111] on icon at bounding box center [397, 111] width 6 height 6
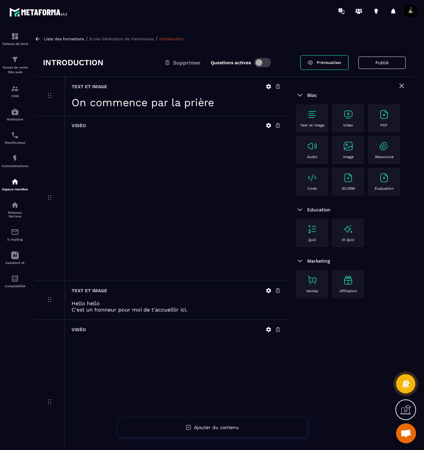
click at [99, 63] on h3 "Introduction" at bounding box center [73, 62] width 61 height 11
click at [105, 63] on div "Introduction Supprimer Questions actives" at bounding box center [171, 62] width 257 height 11
click at [125, 38] on p "Ecole Génération de Visionnaires" at bounding box center [122, 39] width 64 height 5
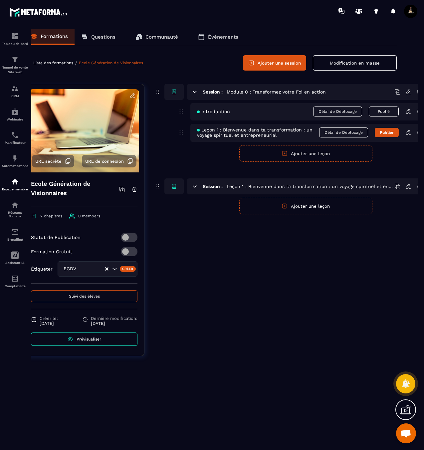
scroll to position [0, 26]
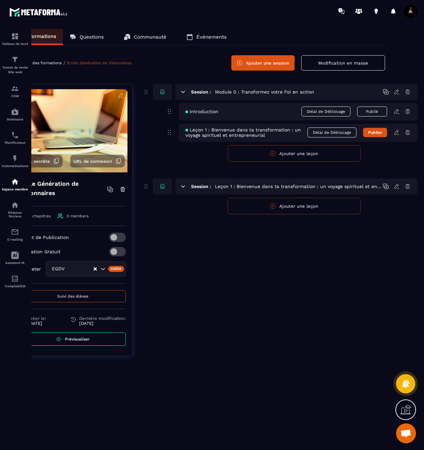
click at [397, 132] on icon at bounding box center [397, 132] width 6 height 6
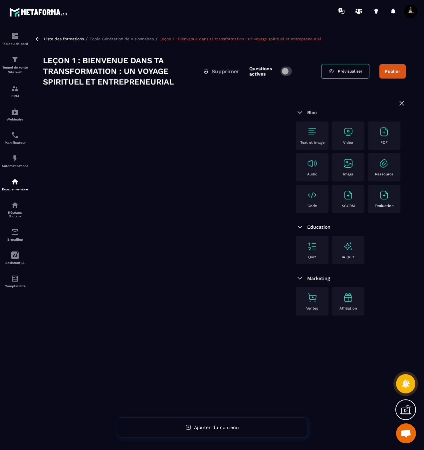
click at [348, 131] on img at bounding box center [348, 131] width 11 height 11
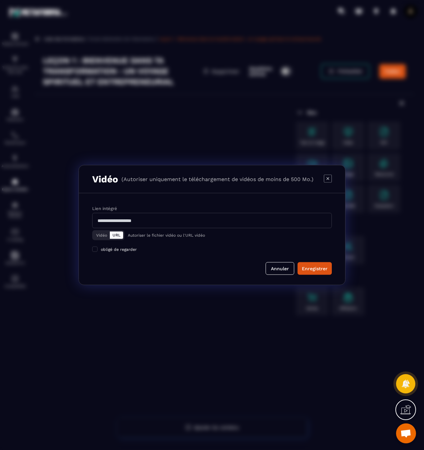
click at [155, 222] on input "Modal window" at bounding box center [212, 220] width 240 height 15
paste input "**********"
type input "**********"
click at [328, 272] on button "Enregistrer" at bounding box center [315, 268] width 34 height 13
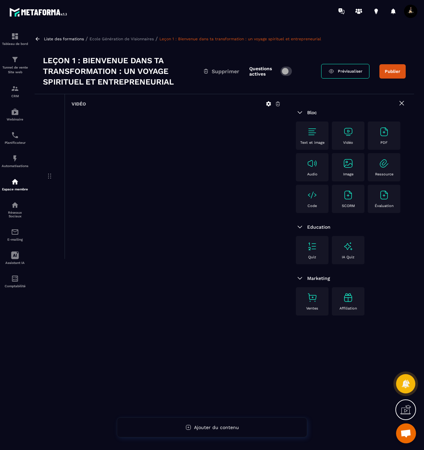
click at [356, 138] on div "Vidéo" at bounding box center [348, 135] width 26 height 18
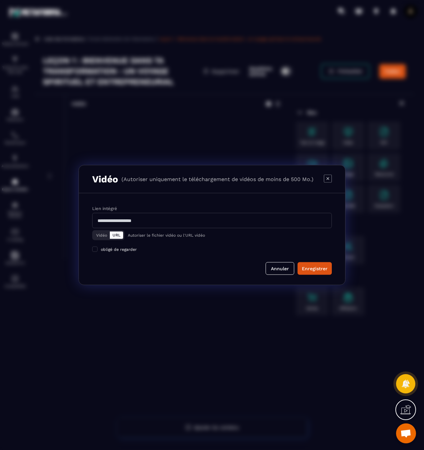
click at [157, 226] on input "Modal window" at bounding box center [212, 220] width 240 height 15
click at [278, 269] on button "Annuler" at bounding box center [280, 268] width 29 height 13
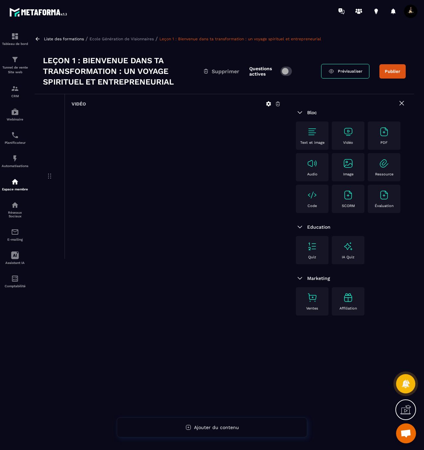
click at [315, 129] on img at bounding box center [312, 131] width 11 height 11
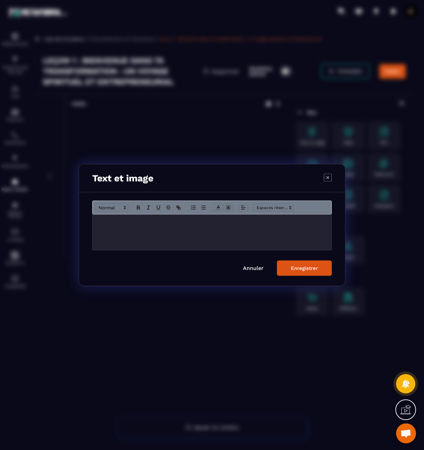
click at [156, 229] on div "Modal window" at bounding box center [212, 233] width 239 height 36
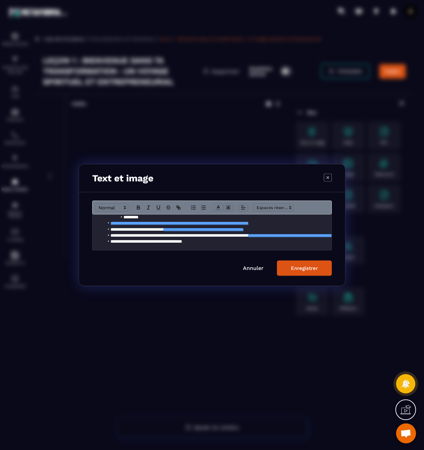
click at [302, 270] on div "Enregistrer" at bounding box center [304, 268] width 27 height 6
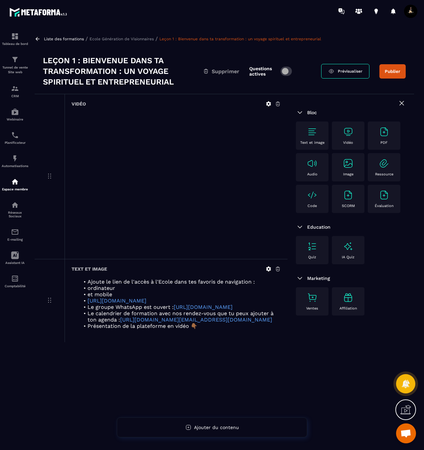
click at [107, 37] on p "Ecole Génération de Visionnaires" at bounding box center [122, 39] width 64 height 5
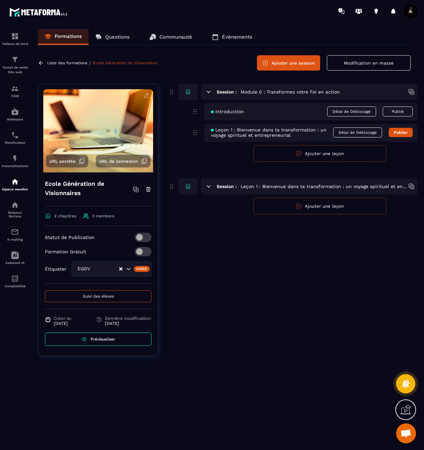
click at [232, 41] on link "Événements" at bounding box center [232, 37] width 54 height 16
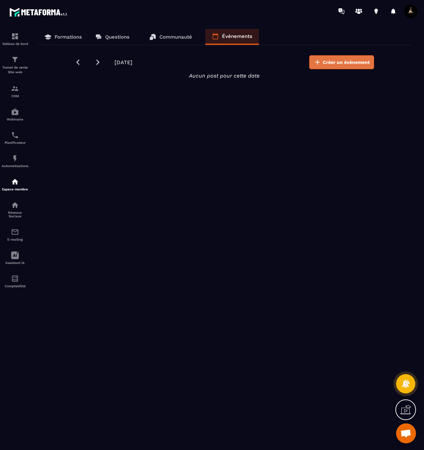
click at [334, 61] on span "Créer un évènement" at bounding box center [346, 62] width 47 height 7
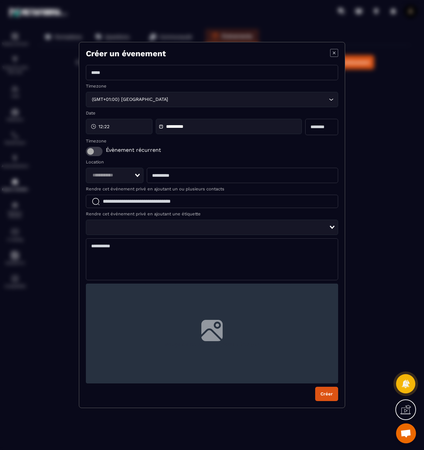
click at [96, 151] on span "Modal window" at bounding box center [94, 151] width 17 height 9
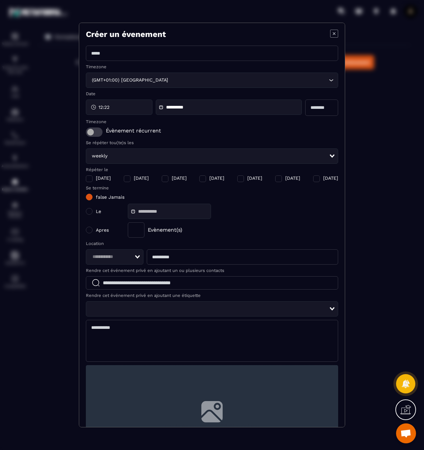
click at [88, 179] on div "Modal window" at bounding box center [89, 178] width 7 height 7
click at [97, 218] on div "false Jamais Le Apres Evènement(s)" at bounding box center [212, 216] width 252 height 44
click at [97, 213] on span "Le" at bounding box center [110, 211] width 29 height 5
click at [89, 212] on div "Modal window" at bounding box center [89, 211] width 7 height 7
type input "**********"
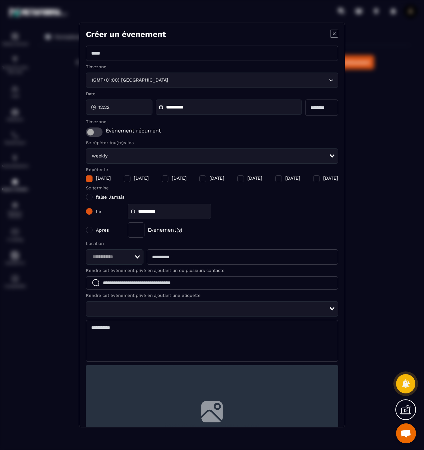
click at [89, 211] on div "Modal window" at bounding box center [89, 211] width 7 height 7
click at [89, 230] on div "Modal window" at bounding box center [89, 230] width 7 height 7
type input "*"
click at [91, 185] on div "Se répéter tou(te)s les weekly Loading... Répéter le [DATE] [DATE] [DATE] [DATE…" at bounding box center [212, 189] width 252 height 98
click at [92, 181] on div "Modal window" at bounding box center [89, 178] width 7 height 7
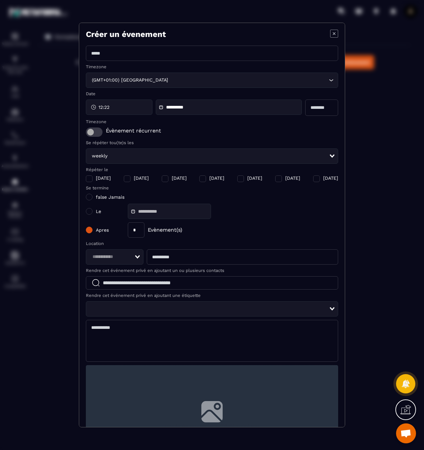
click at [110, 162] on div "weekly Loading..." at bounding box center [212, 155] width 252 height 15
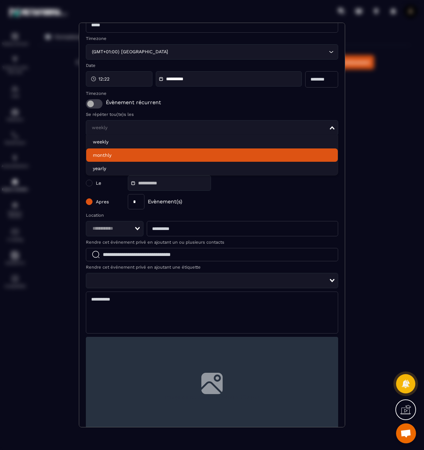
scroll to position [27, 0]
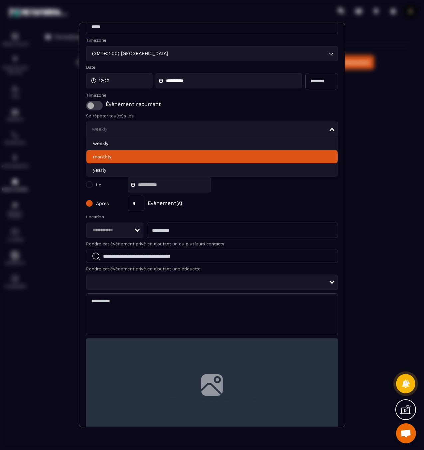
click at [244, 195] on div "false Jamais Le Apres * Evènement(s)" at bounding box center [212, 189] width 252 height 44
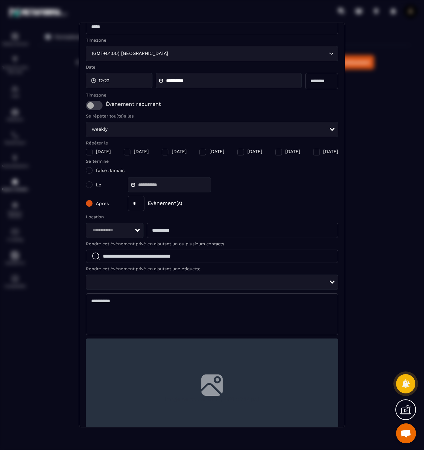
click at [95, 107] on span "Modal window" at bounding box center [94, 105] width 17 height 9
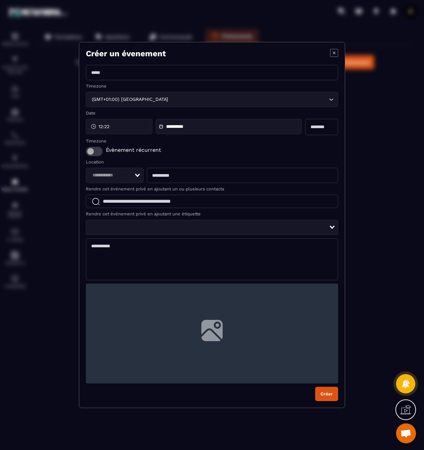
click at [95, 150] on span "Modal window" at bounding box center [94, 151] width 17 height 9
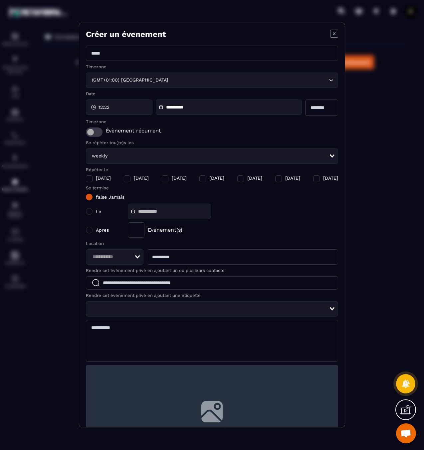
scroll to position [62, 0]
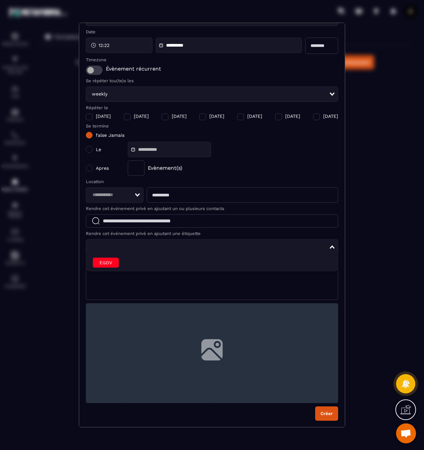
click at [159, 245] on input "Search for option" at bounding box center [209, 246] width 239 height 7
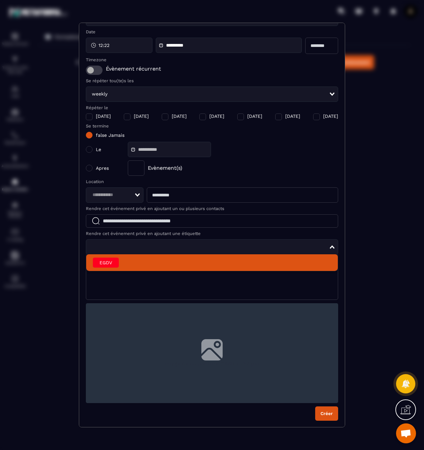
click at [112, 260] on div "EGDV" at bounding box center [106, 263] width 26 height 10
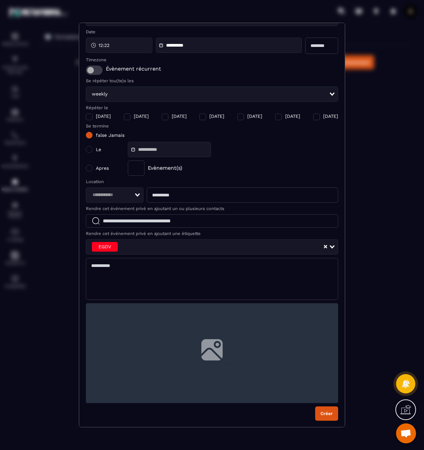
click at [160, 194] on input "Modal window" at bounding box center [242, 194] width 191 height 15
click at [127, 194] on input "Search for option" at bounding box center [112, 194] width 44 height 7
click at [217, 172] on div "Evènement(s)" at bounding box center [233, 167] width 210 height 15
click at [407, 410] on icon at bounding box center [407, 408] width 7 height 7
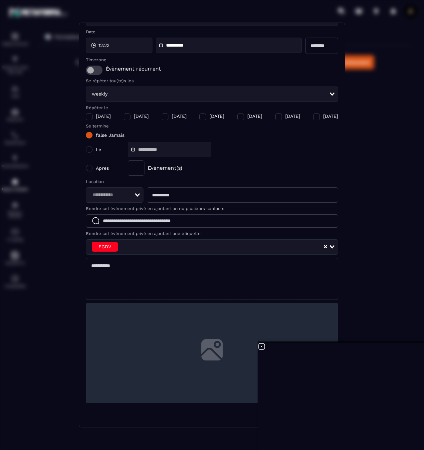
click at [163, 311] on label "image de couverture (1460 x 752 px)" at bounding box center [212, 353] width 252 height 100
click at [0, 0] on input "image de couverture (1460 x 752 px)" at bounding box center [0, 0] width 0 height 0
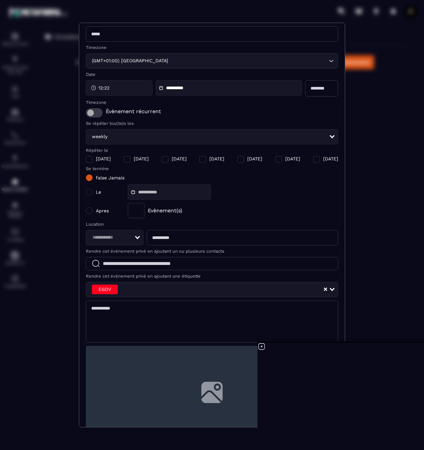
scroll to position [0, 0]
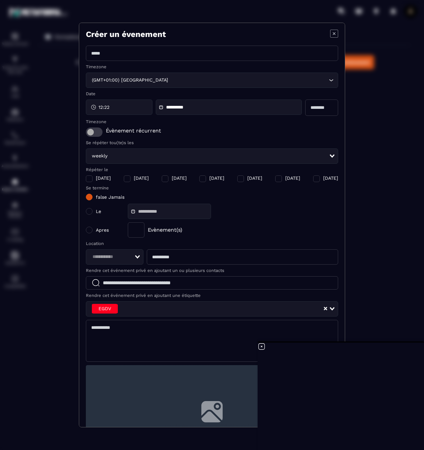
click at [229, 112] on div "**********" at bounding box center [229, 107] width 146 height 15
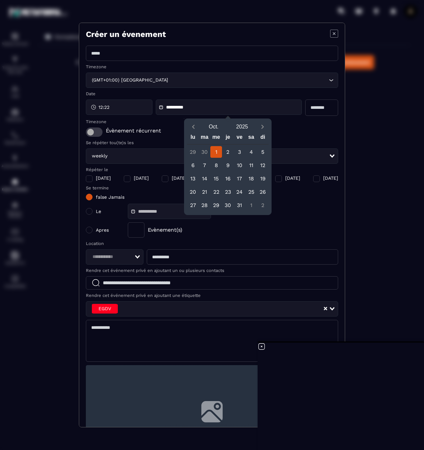
click at [313, 111] on input "Modal window" at bounding box center [321, 108] width 33 height 16
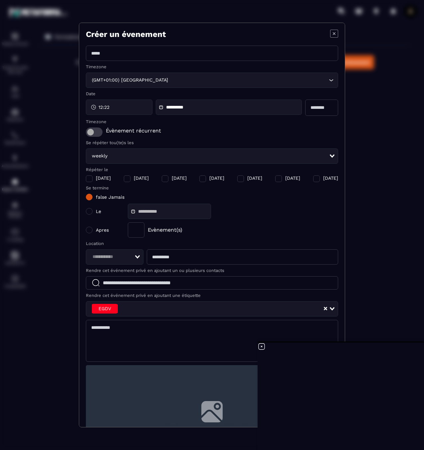
click at [108, 109] on span "12:22" at bounding box center [104, 107] width 11 height 7
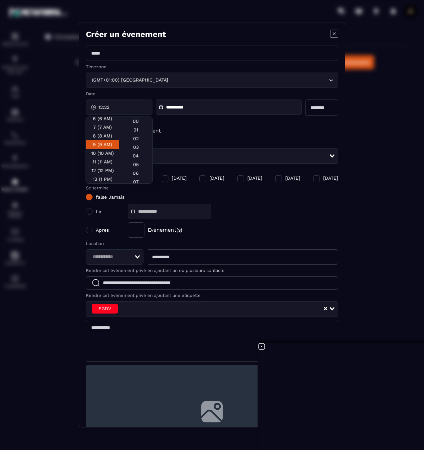
scroll to position [53, 0]
click at [104, 139] on div "8 (8 AM)" at bounding box center [102, 137] width 33 height 9
click at [134, 148] on div "30" at bounding box center [135, 143] width 33 height 9
click at [188, 133] on div "Évènement récurrent" at bounding box center [212, 131] width 252 height 9
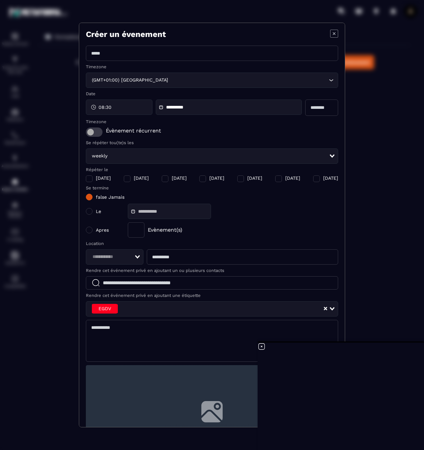
click at [119, 256] on input "Search for option" at bounding box center [112, 256] width 44 height 7
click at [108, 310] on span "link" at bounding box center [107, 311] width 8 height 7
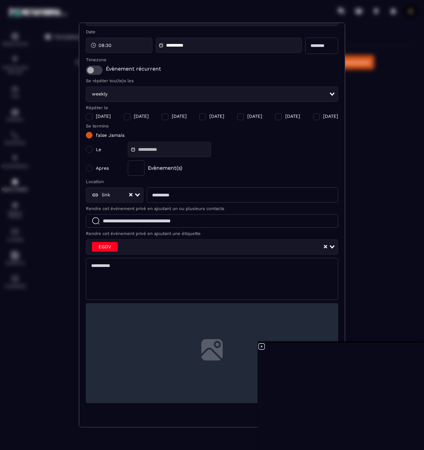
scroll to position [0, 0]
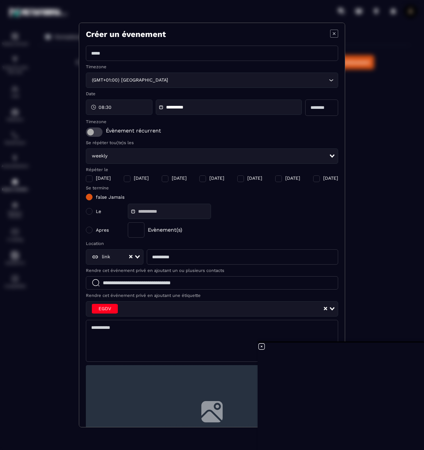
click at [88, 179] on div "Modal window" at bounding box center [89, 178] width 7 height 7
click at [139, 52] on input "Modal window" at bounding box center [212, 53] width 252 height 15
type input "********"
click at [263, 347] on icon at bounding box center [262, 346] width 8 height 8
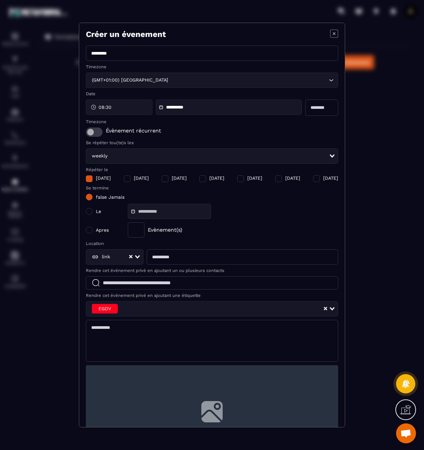
click at [405, 430] on span "Ouvrir le chat" at bounding box center [405, 433] width 11 height 9
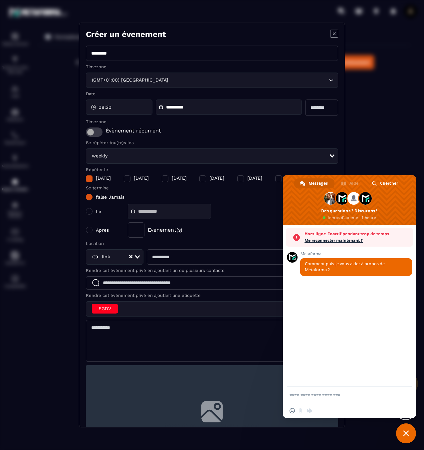
click at [323, 397] on textarea "Entrez votre message..." at bounding box center [342, 395] width 105 height 6
type textarea "*"
type textarea "**********"
click at [403, 376] on span "Envoyer" at bounding box center [404, 376] width 5 height 5
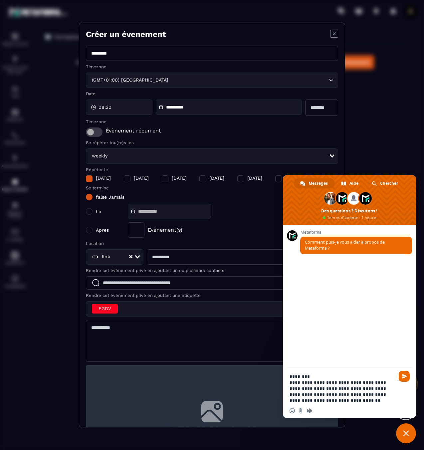
click at [365, 400] on textarea "**********" at bounding box center [342, 388] width 105 height 30
click at [403, 377] on span "Envoyer" at bounding box center [404, 376] width 5 height 5
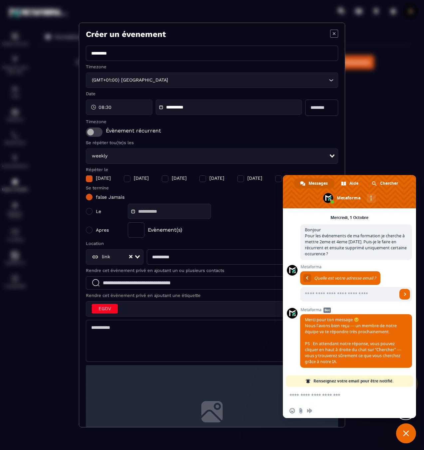
scroll to position [33, 0]
click at [326, 398] on form at bounding box center [342, 396] width 105 height 18
click at [317, 395] on textarea "Entrez votre message..." at bounding box center [342, 395] width 105 height 6
click at [320, 295] on input "Entrez votre adresse email..." at bounding box center [348, 294] width 97 height 15
type input "**********"
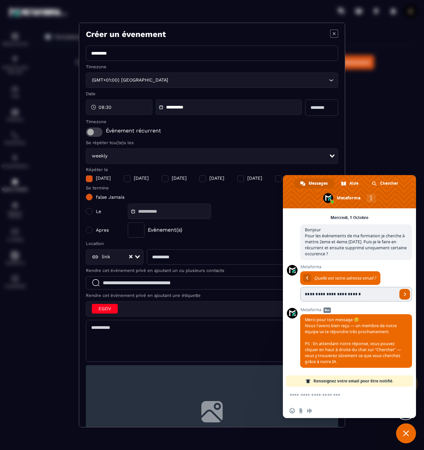
click at [404, 293] on span "Envoyer" at bounding box center [404, 294] width 3 height 3
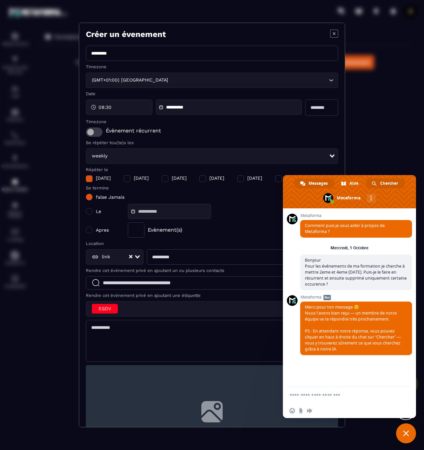
click at [378, 182] on div "Chercher" at bounding box center [385, 183] width 39 height 10
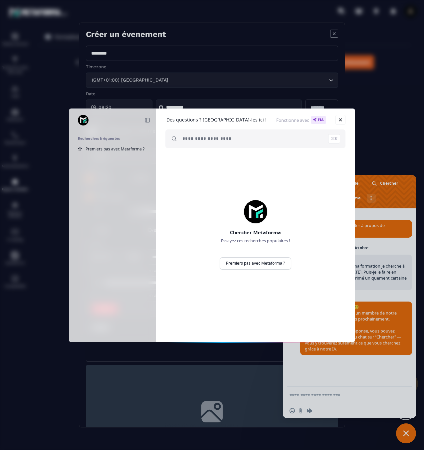
click at [392, 283] on div "Réduire Recherches fréquentes Premiers pas avec Metaforma ? Des questions ? [GE…" at bounding box center [212, 225] width 424 height 450
click at [336, 116] on link "Fermer" at bounding box center [340, 120] width 10 height 10
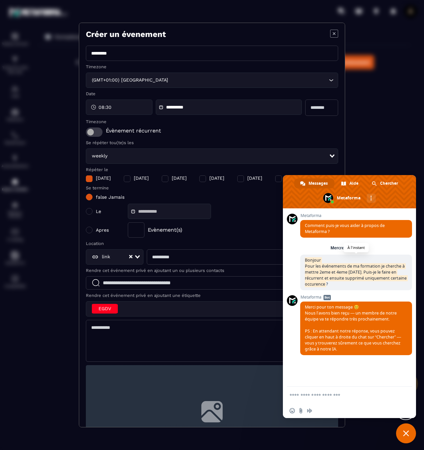
drag, startPoint x: 329, startPoint y: 285, endPoint x: 304, endPoint y: 260, distance: 35.8
click at [304, 260] on span "Bonjour Pour les événements de ma formation je cherche à mettre 2eme et 4eme [D…" at bounding box center [356, 273] width 112 height 36
copy span "Bonjour Pour les événements de ma formation je cherche à mettre 2eme et 4eme [D…"
click at [386, 183] on span "Chercher" at bounding box center [389, 183] width 18 height 10
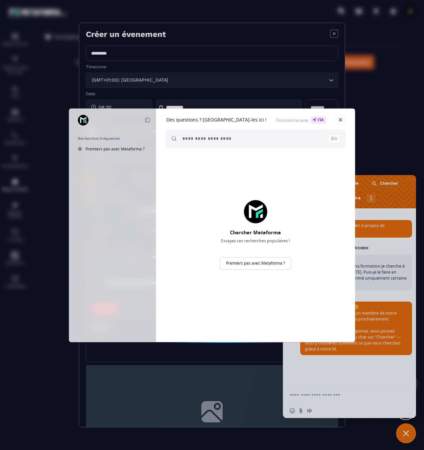
paste input "**********"
type input "**********"
click at [317, 139] on span "Demander à l'AI" at bounding box center [320, 139] width 32 height 4
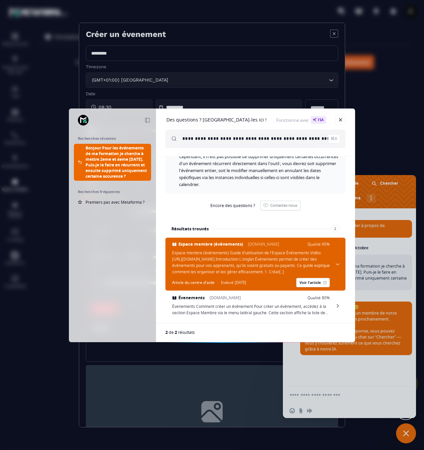
click at [339, 265] on span at bounding box center [338, 264] width 4 height 2
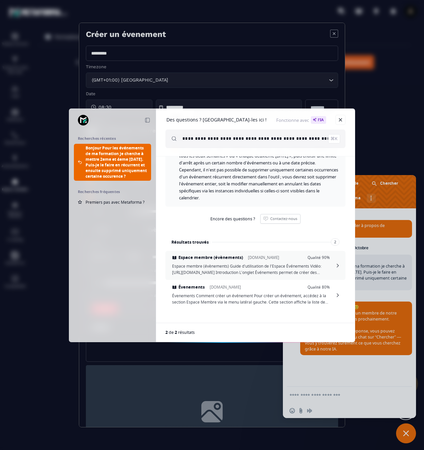
click at [339, 265] on span "Espace membre (évènements) [DOMAIN_NAME] Qualité 90% Espace membre (évènements)…" at bounding box center [255, 265] width 180 height 29
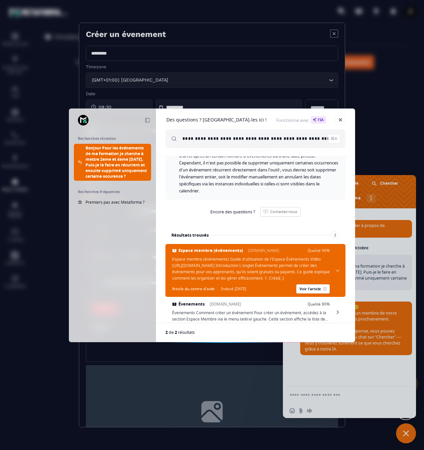
scroll to position [84, 0]
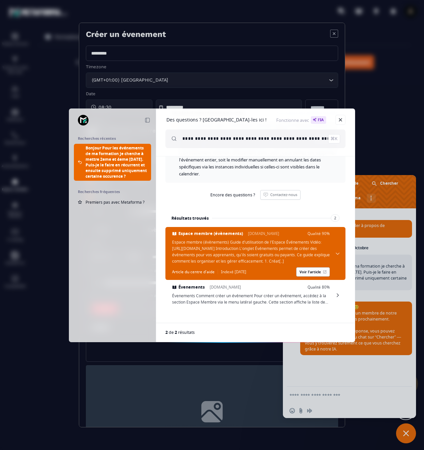
click at [311, 270] on link "Voir l'article" at bounding box center [313, 271] width 34 height 9
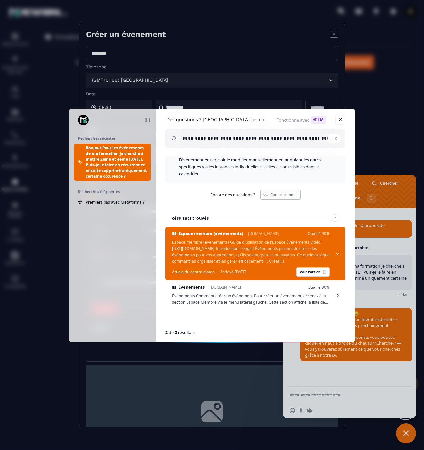
click at [283, 190] on link "Contactez-nous" at bounding box center [280, 195] width 40 height 10
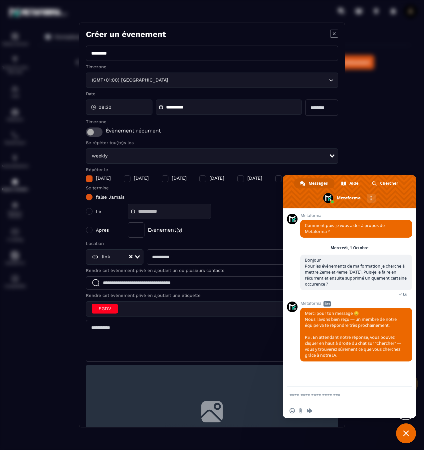
click at [242, 199] on div "false Jamais Le Apres Evènement(s)" at bounding box center [212, 216] width 252 height 44
click at [375, 199] on div "Autres canaux" at bounding box center [371, 198] width 9 height 9
click at [407, 429] on span "Fermer le chat" at bounding box center [406, 433] width 20 height 20
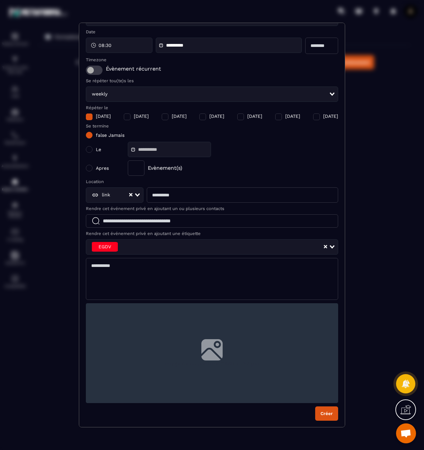
scroll to position [0, 0]
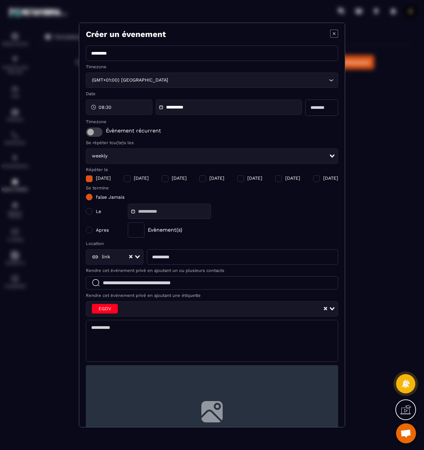
click at [141, 58] on input "********" at bounding box center [212, 53] width 252 height 15
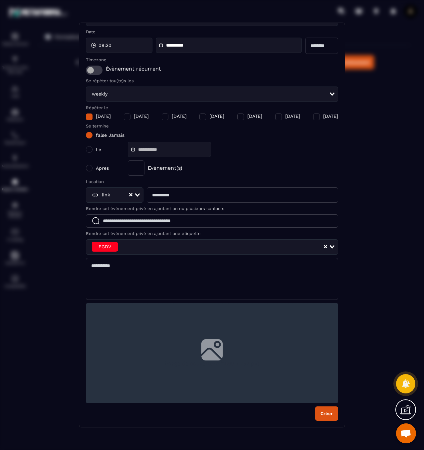
type input "********"
click at [333, 415] on button "Créer" at bounding box center [326, 413] width 23 height 14
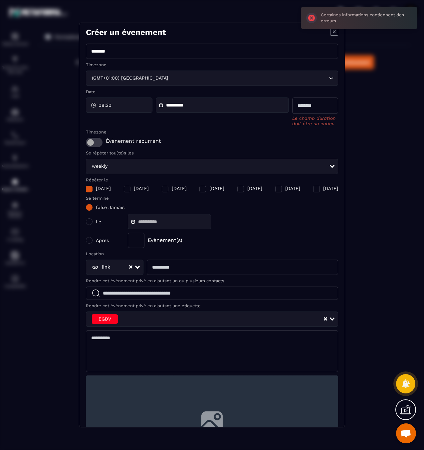
scroll to position [0, 0]
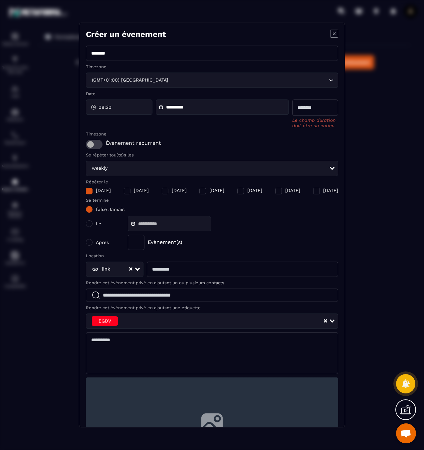
click at [109, 108] on span "08:30" at bounding box center [105, 107] width 13 height 7
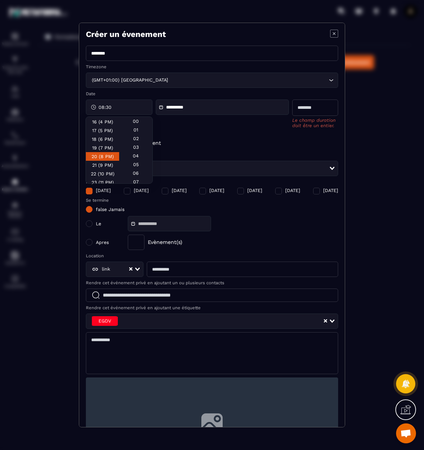
scroll to position [145, 0]
click at [109, 153] on div "20 (8 PM)" at bounding box center [102, 153] width 33 height 9
click at [97, 150] on div "20 (8 PM)" at bounding box center [102, 153] width 33 height 9
click at [97, 154] on div "20 (8 PM)" at bounding box center [102, 153] width 33 height 9
click at [234, 133] on label "Timezone" at bounding box center [212, 133] width 252 height 5
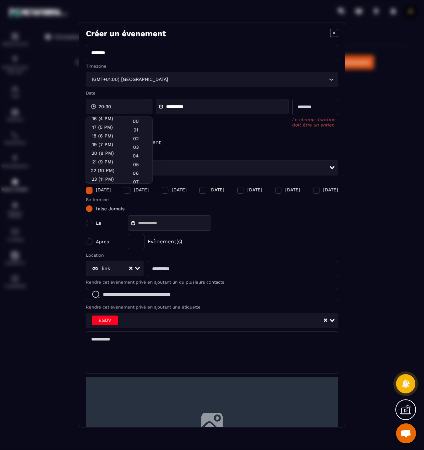
scroll to position [0, 0]
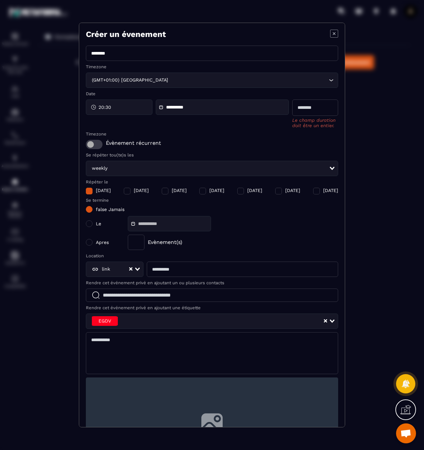
click at [309, 108] on input "Modal window" at bounding box center [315, 108] width 46 height 16
type input "*"
click at [264, 143] on form "**********" at bounding box center [212, 270] width 252 height 449
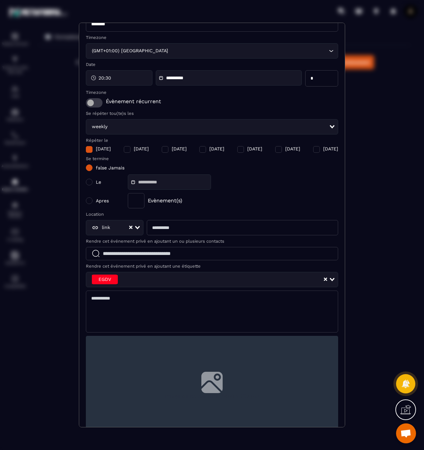
scroll to position [62, 0]
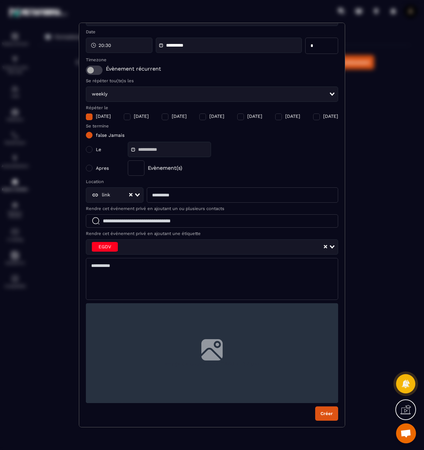
click at [329, 413] on button "Créer" at bounding box center [326, 413] width 23 height 14
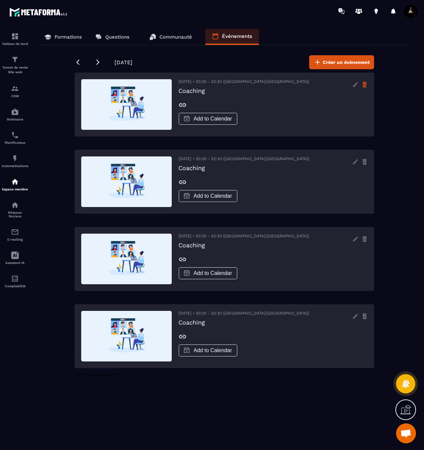
click at [366, 86] on icon at bounding box center [365, 85] width 4 height 4
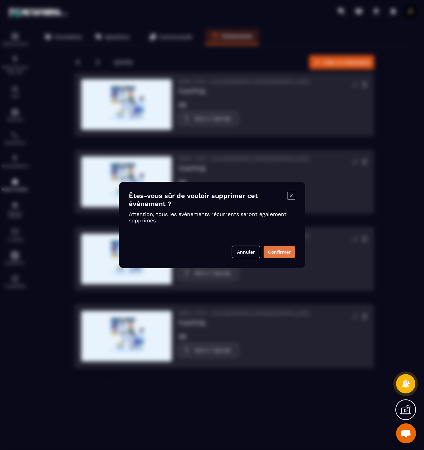
click at [277, 255] on button "Confirmer" at bounding box center [280, 252] width 32 height 13
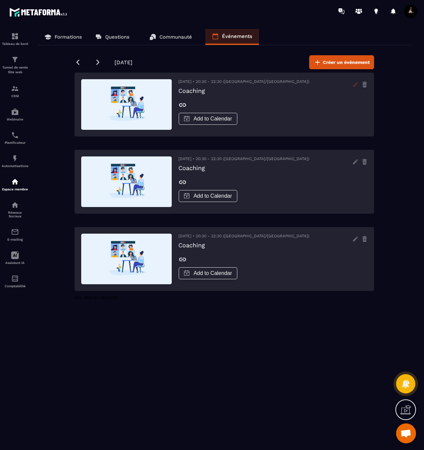
click at [357, 85] on icon at bounding box center [355, 84] width 11 height 11
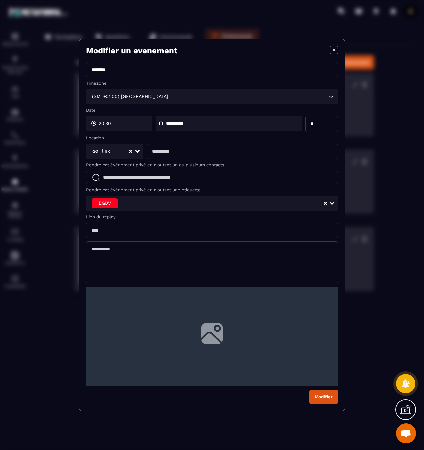
click at [333, 51] on icon "Modal window" at bounding box center [334, 50] width 8 height 8
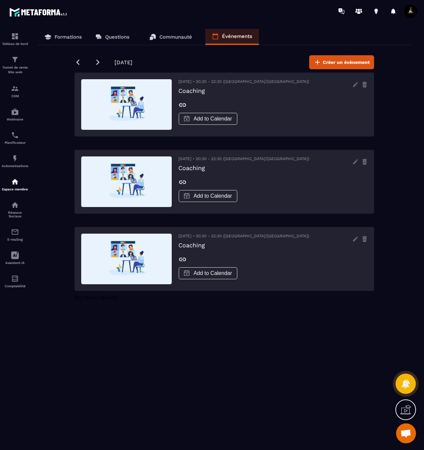
click at [410, 385] on icon at bounding box center [406, 384] width 10 height 10
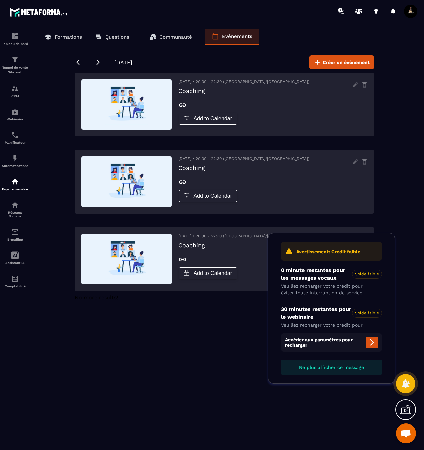
click at [411, 408] on icon at bounding box center [405, 409] width 11 height 11
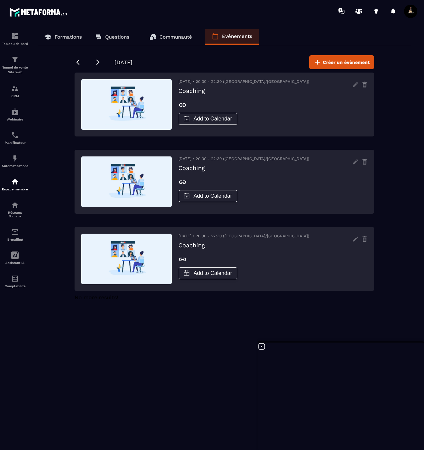
click at [262, 345] on icon at bounding box center [262, 346] width 6 height 6
click at [408, 432] on span "Ouvrir le chat" at bounding box center [405, 433] width 11 height 9
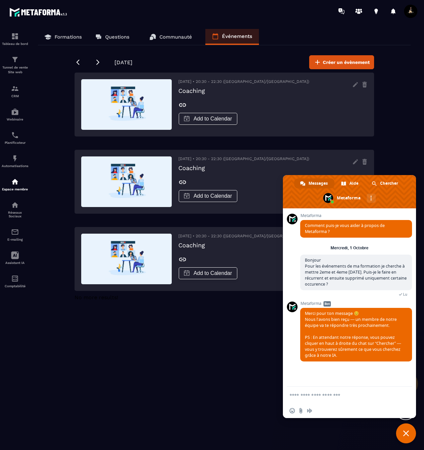
click at [334, 393] on textarea "Entrez votre message..." at bounding box center [342, 395] width 105 height 6
click at [96, 63] on icon at bounding box center [98, 62] width 7 height 7
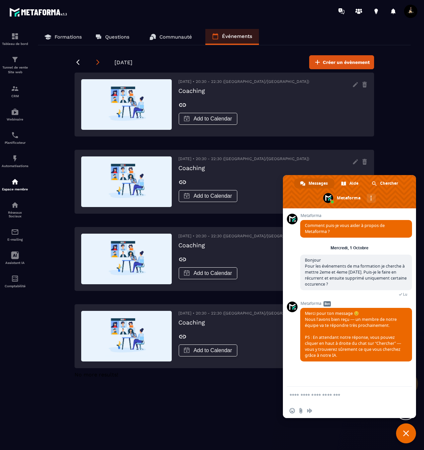
click at [96, 64] on icon at bounding box center [98, 62] width 7 height 7
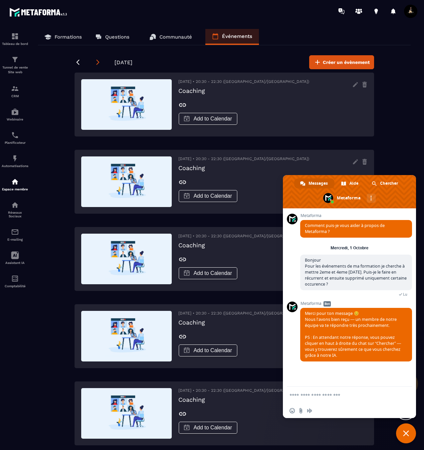
click at [96, 64] on icon at bounding box center [98, 62] width 7 height 7
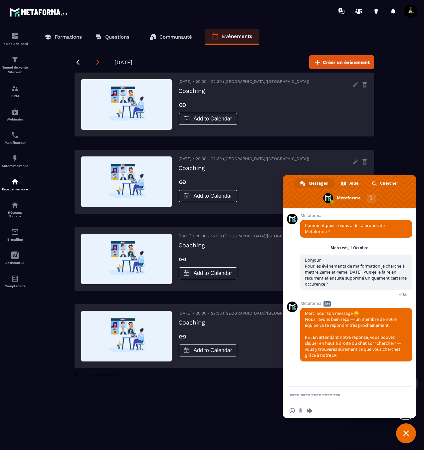
click at [96, 64] on icon at bounding box center [98, 62] width 7 height 7
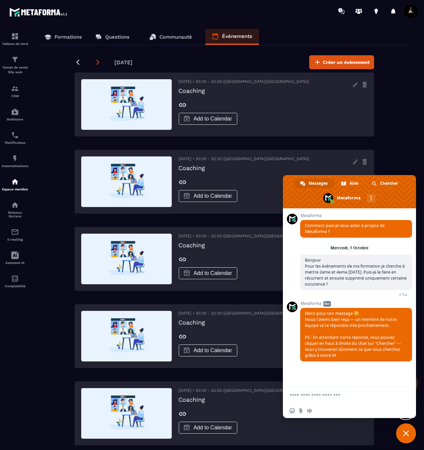
click at [96, 64] on icon at bounding box center [98, 62] width 7 height 7
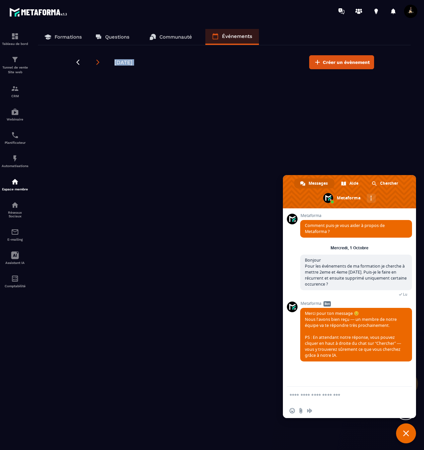
click at [96, 64] on icon at bounding box center [98, 62] width 7 height 7
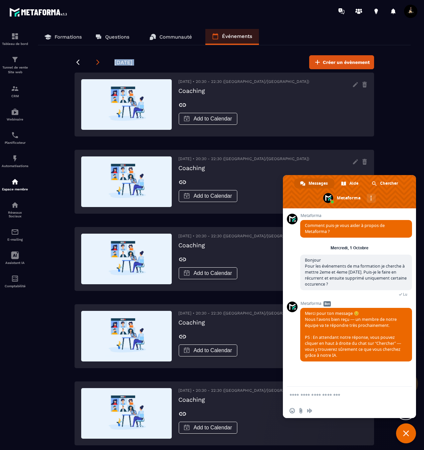
click at [96, 64] on icon at bounding box center [98, 62] width 7 height 7
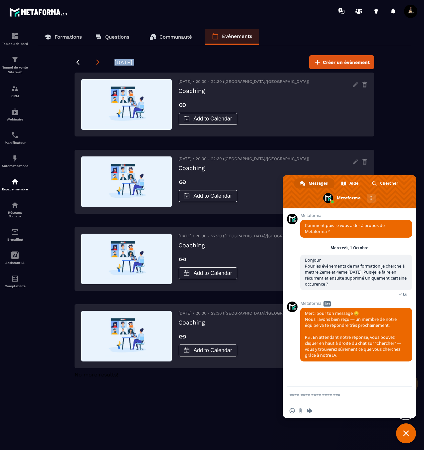
click at [96, 64] on icon at bounding box center [98, 62] width 7 height 7
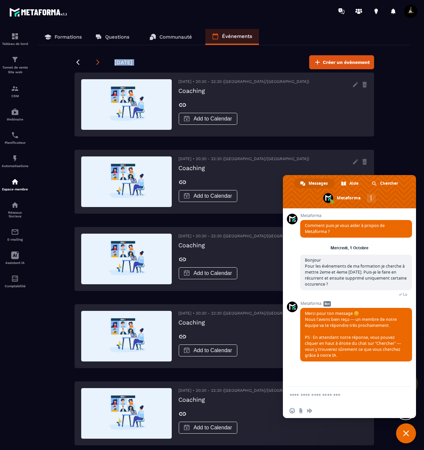
click at [96, 64] on icon at bounding box center [98, 62] width 7 height 7
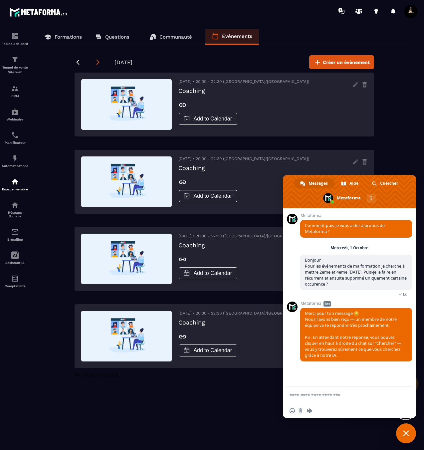
click at [96, 64] on icon at bounding box center [98, 62] width 7 height 7
click at [330, 400] on form at bounding box center [342, 396] width 105 height 18
click at [330, 395] on textarea "Entrez votre message..." at bounding box center [342, 395] width 105 height 6
click at [356, 394] on textarea "**********" at bounding box center [342, 397] width 105 height 12
type textarea "**********"
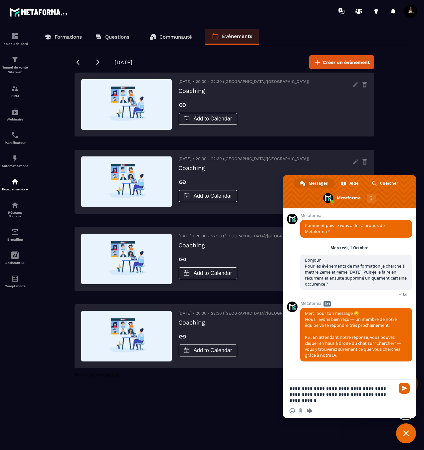
click at [403, 386] on span "Envoyer" at bounding box center [404, 388] width 5 height 5
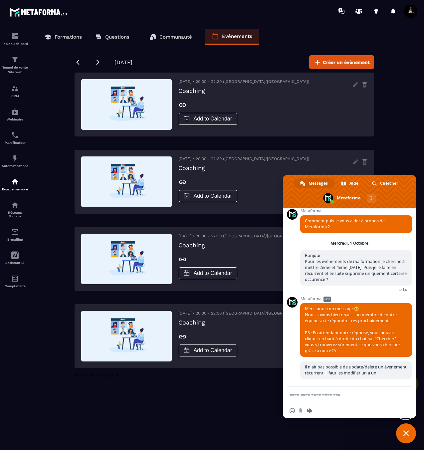
scroll to position [7, 0]
click at [249, 397] on div "Formations Questions Communauté Événements [DATE] Créer un évènement [DATE] • 2…" at bounding box center [224, 238] width 386 height 418
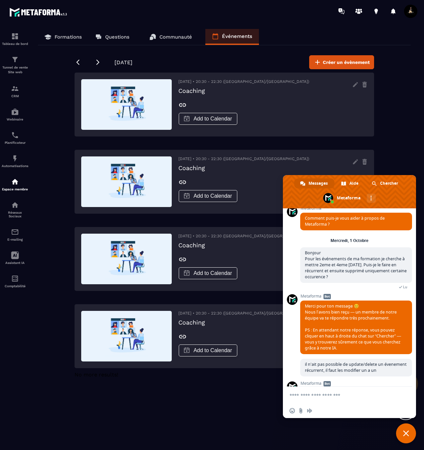
scroll to position [74, 0]
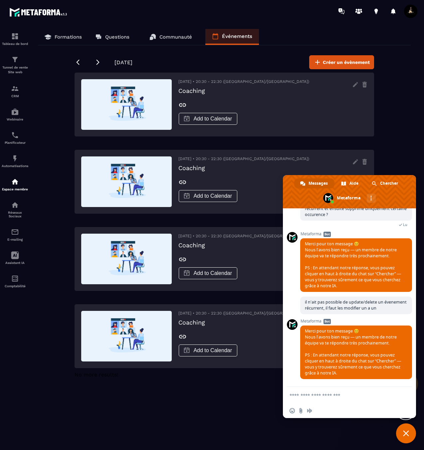
click at [401, 435] on span "Fermer le chat" at bounding box center [406, 433] width 20 height 20
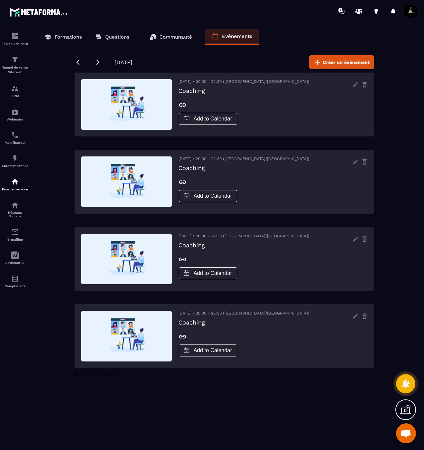
click at [176, 38] on p "Communauté" at bounding box center [175, 37] width 33 height 6
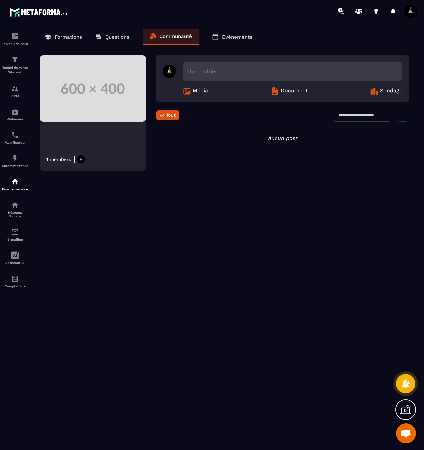
click at [228, 71] on div "Placeholder" at bounding box center [292, 71] width 219 height 19
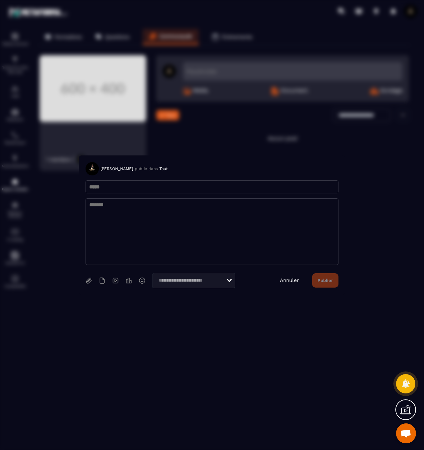
click at [286, 280] on link "Annuler" at bounding box center [289, 280] width 19 height 6
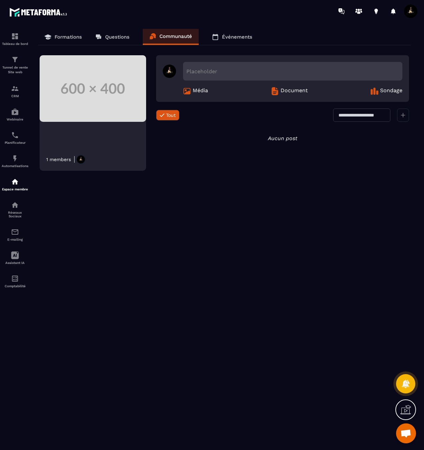
click at [101, 37] on icon at bounding box center [99, 38] width 4 height 4
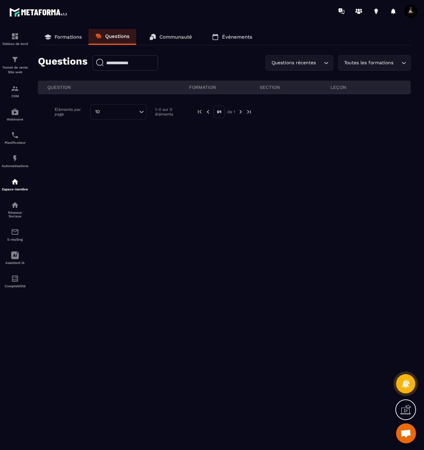
click at [67, 37] on p "Formations" at bounding box center [68, 37] width 27 height 6
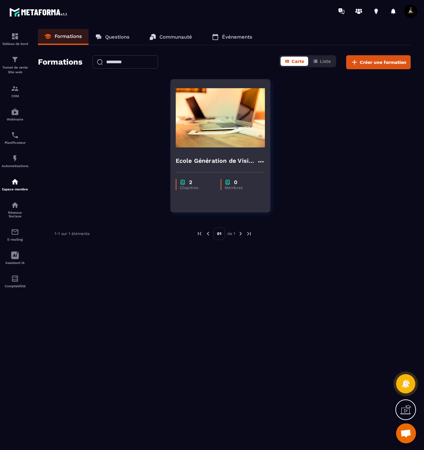
click at [201, 164] on h4 "Ecole Génération de Visionnaires" at bounding box center [216, 160] width 81 height 9
